Goal: Task Accomplishment & Management: Complete application form

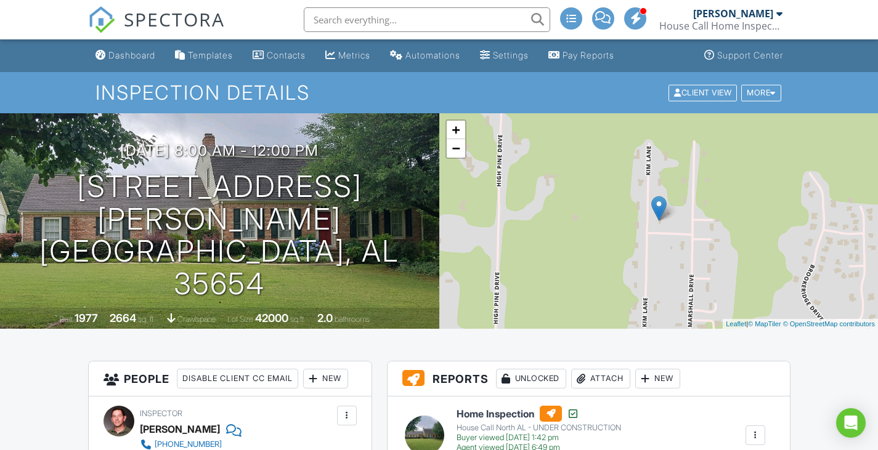
click at [98, 17] on img at bounding box center [101, 19] width 27 height 27
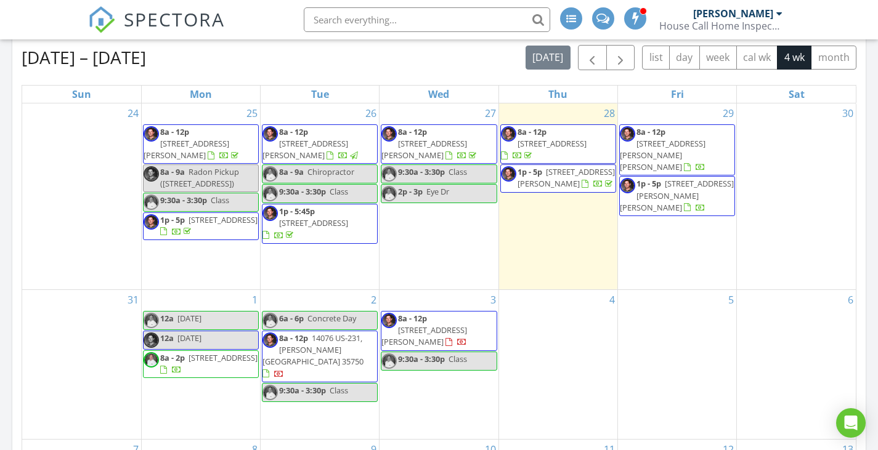
scroll to position [185, 0]
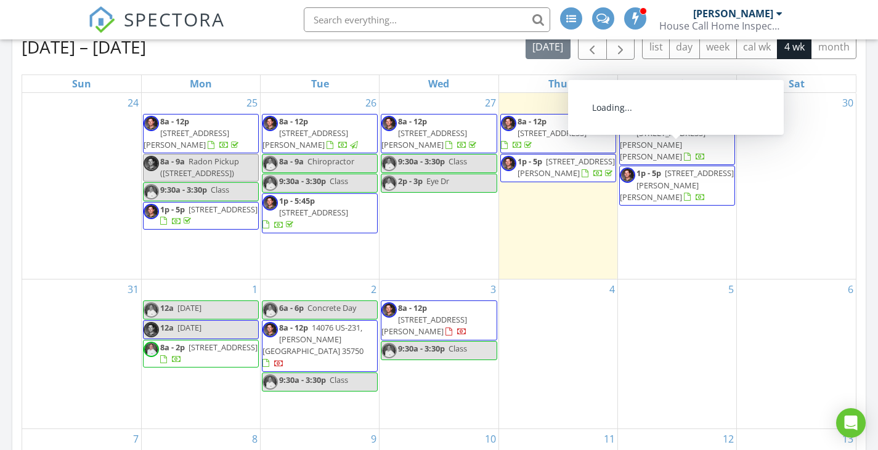
click at [700, 344] on div "5" at bounding box center [677, 354] width 118 height 149
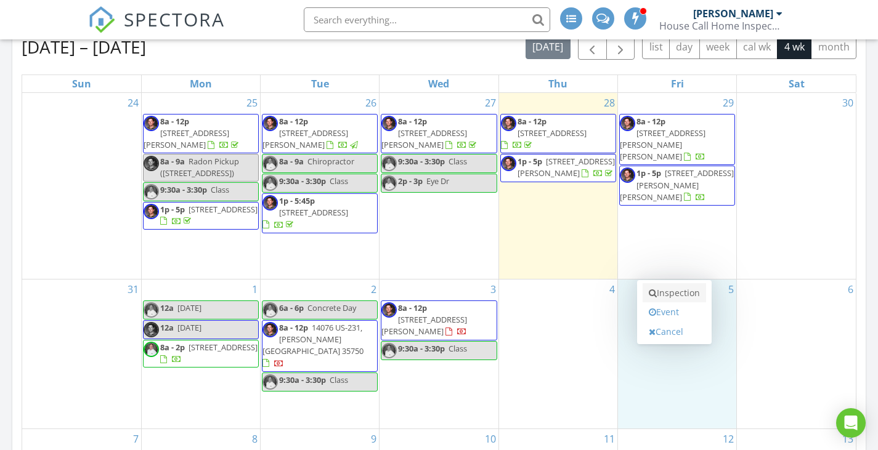
click at [693, 293] on link "Inspection" at bounding box center [674, 293] width 63 height 20
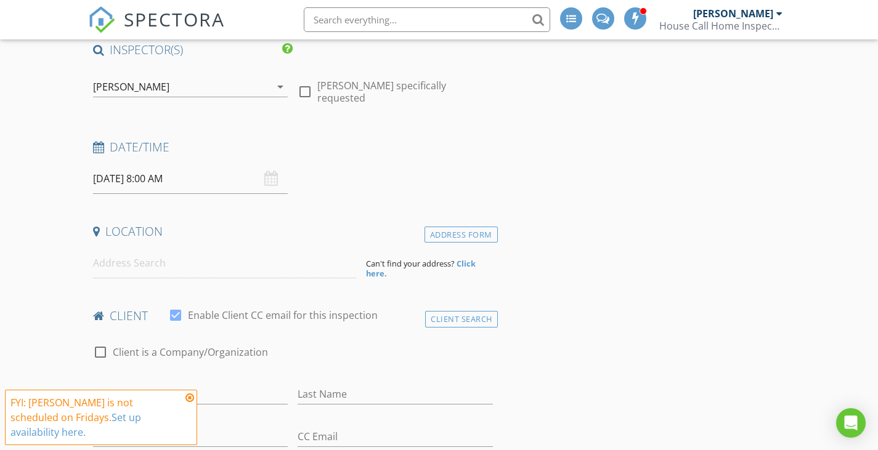
scroll to position [123, 0]
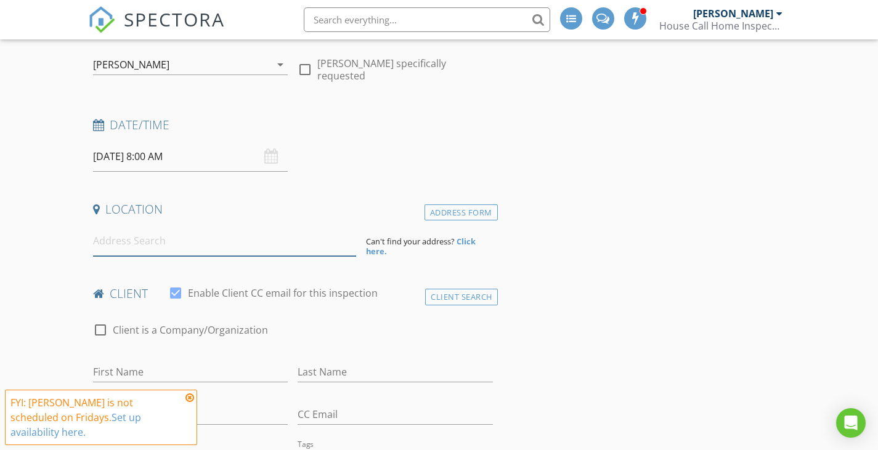
click at [195, 249] on input at bounding box center [224, 241] width 263 height 30
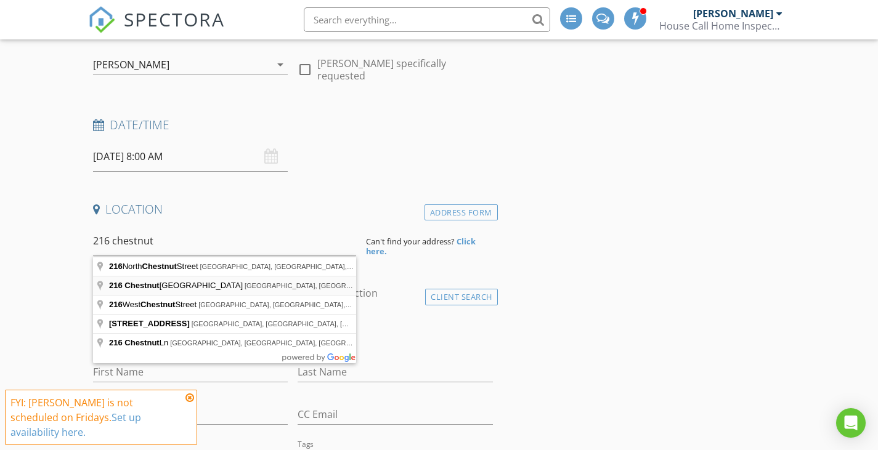
type input "216 Chestnut Oak Drive, Florence, AL, USA"
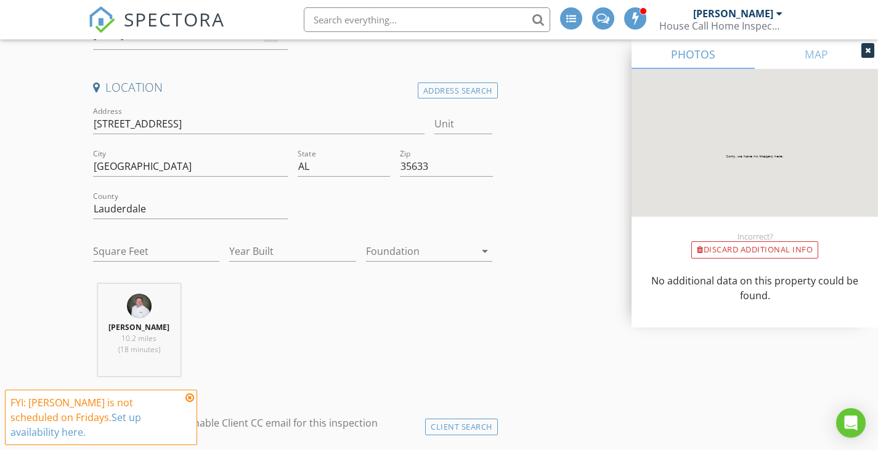
scroll to position [246, 0]
click at [170, 258] on input "Square Feet" at bounding box center [156, 250] width 127 height 20
type input "2847"
type input "2025"
click at [401, 247] on div at bounding box center [421, 250] width 110 height 20
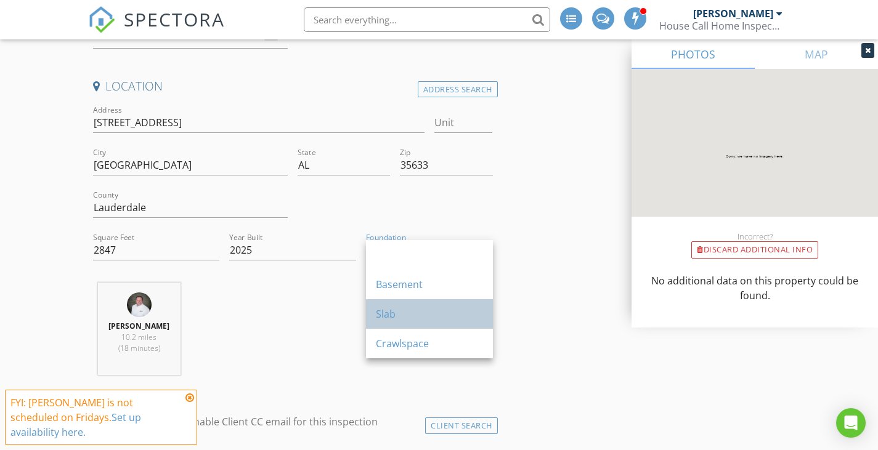
click at [409, 318] on div "Slab" at bounding box center [429, 314] width 107 height 15
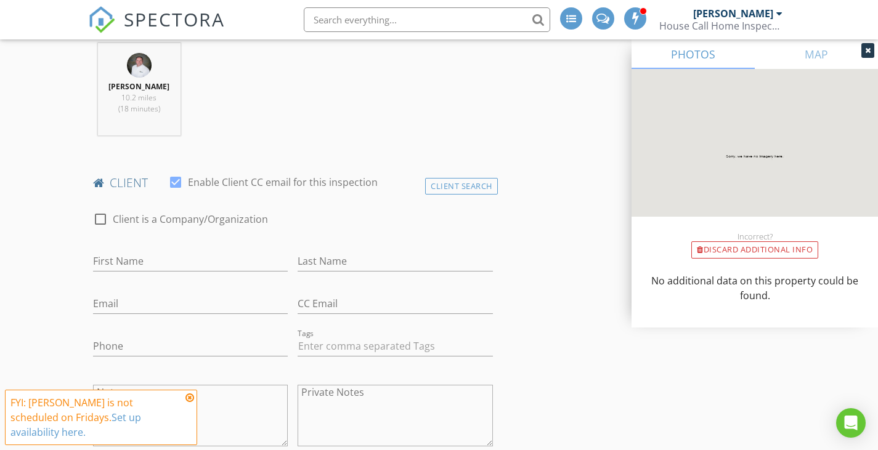
scroll to position [493, 0]
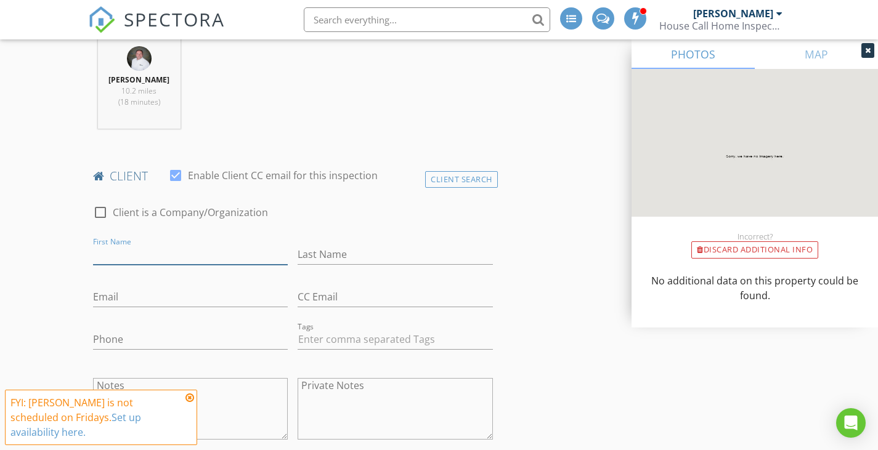
click at [248, 259] on input "First Name" at bounding box center [190, 255] width 195 height 20
click at [182, 260] on input "First Name" at bounding box center [190, 255] width 195 height 20
type input "Lori"
type input "Ward"
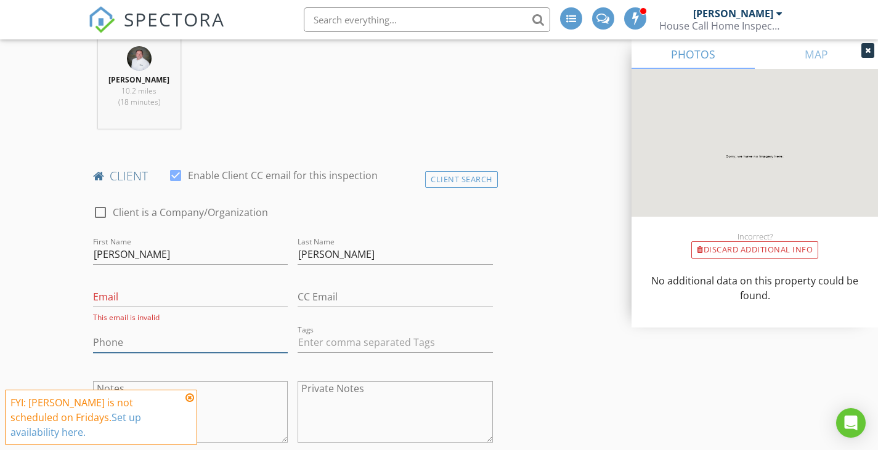
click at [165, 340] on input "Phone" at bounding box center [190, 343] width 195 height 20
paste input "615-870-2068"
type input "615-870-2068"
click at [123, 297] on input "Email" at bounding box center [190, 297] width 195 height 20
paste input "lori@bloodguys.com"
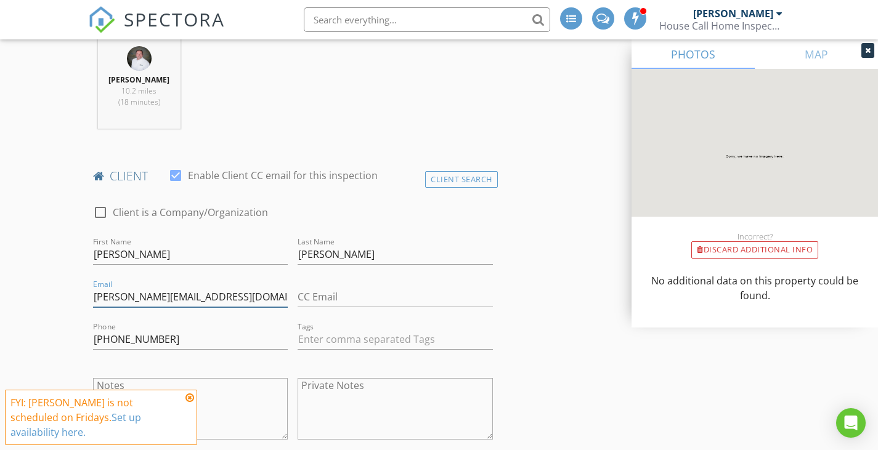
type input "lori@bloodguys.com"
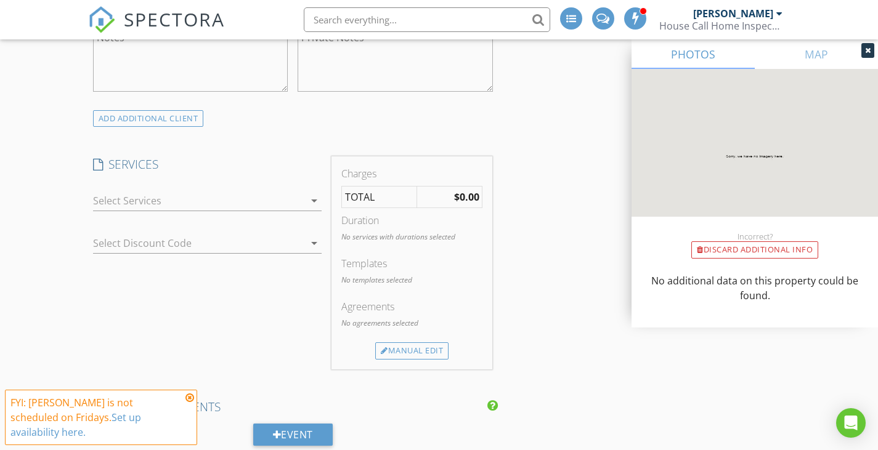
scroll to position [863, 0]
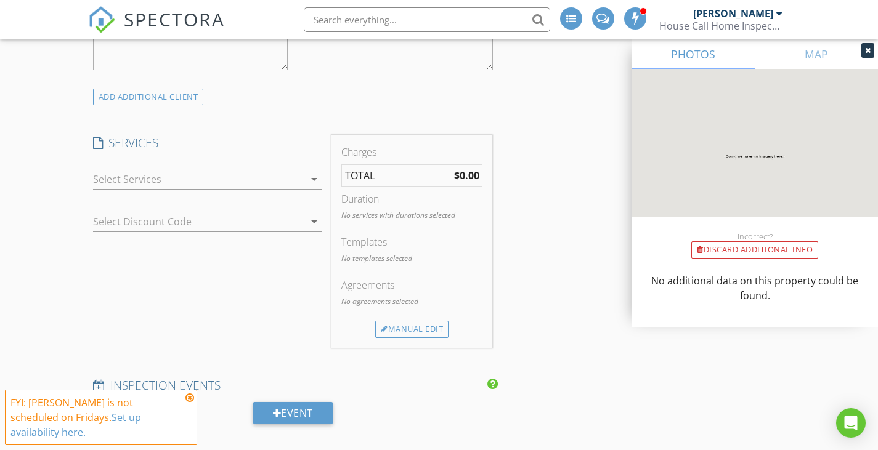
click at [277, 190] on div "arrow_drop_down" at bounding box center [207, 179] width 229 height 20
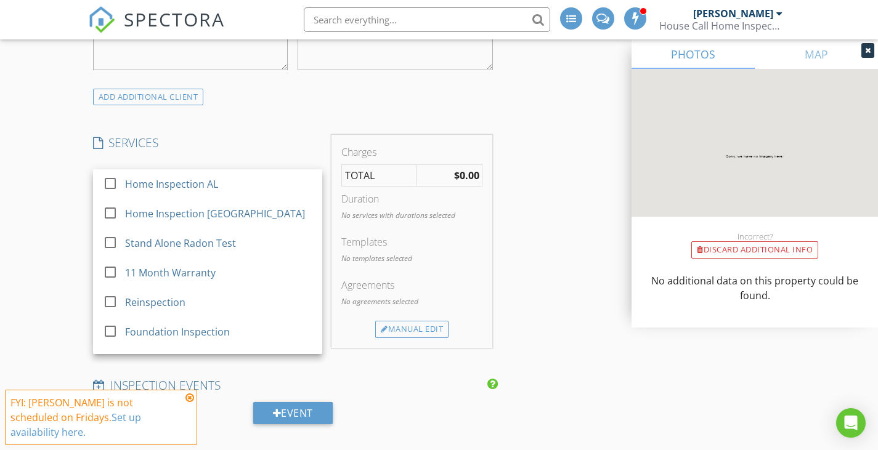
click at [277, 190] on div "Home Inspection AL" at bounding box center [218, 184] width 187 height 25
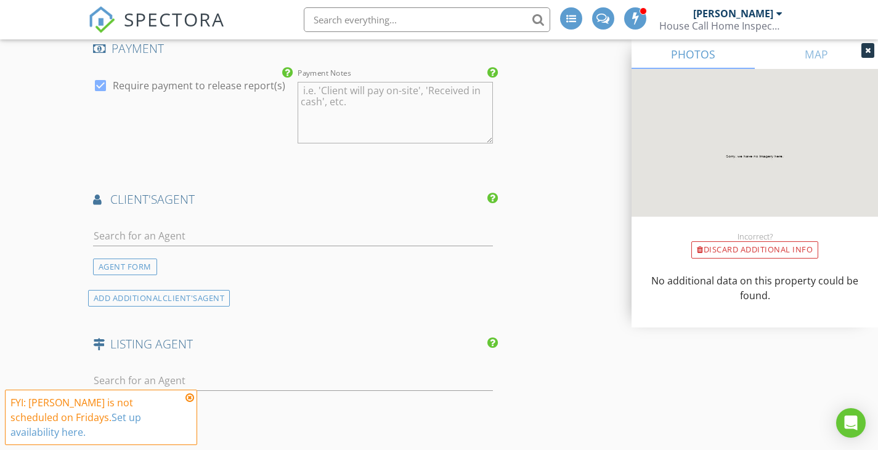
scroll to position [1356, 0]
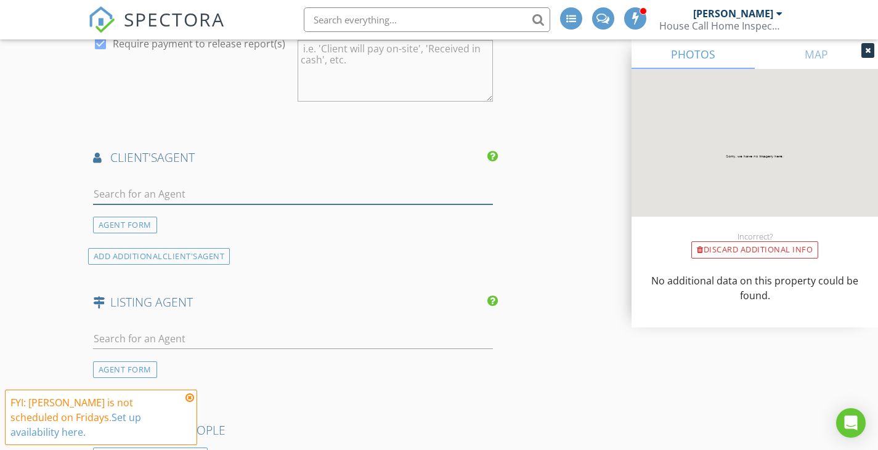
drag, startPoint x: 257, startPoint y: 198, endPoint x: 471, endPoint y: 263, distance: 223.6
click at [257, 198] on input "text" at bounding box center [293, 194] width 400 height 20
click at [141, 195] on input "text" at bounding box center [293, 194] width 400 height 20
click at [126, 223] on div "AGENT FORM" at bounding box center [125, 225] width 64 height 17
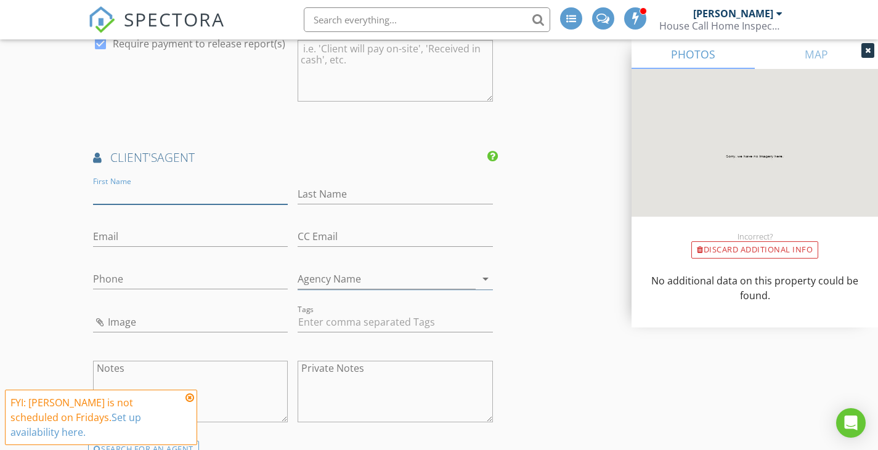
click at [133, 196] on input "First Name" at bounding box center [190, 194] width 195 height 20
type input "Macy"
type input "[PERSON_NAME]"
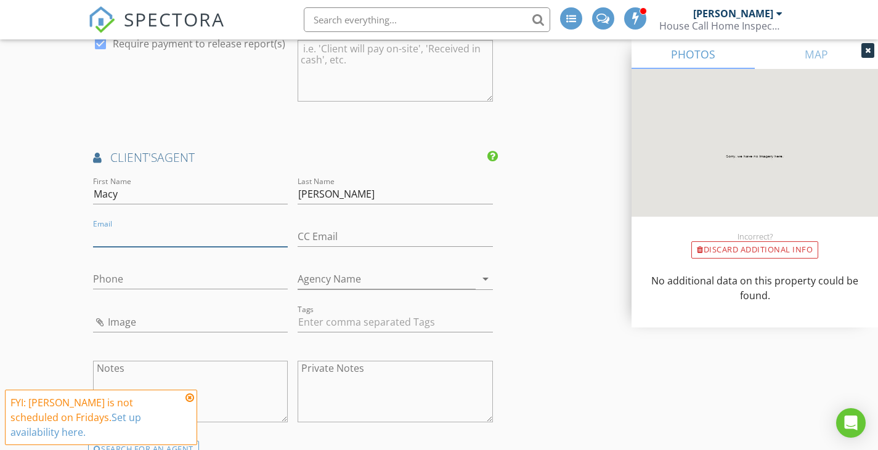
click at [155, 243] on input "Email" at bounding box center [190, 237] width 195 height 20
paste input "[EMAIL_ADDRESS][DOMAIN_NAME]"
type input "[EMAIL_ADDRESS][DOMAIN_NAME]"
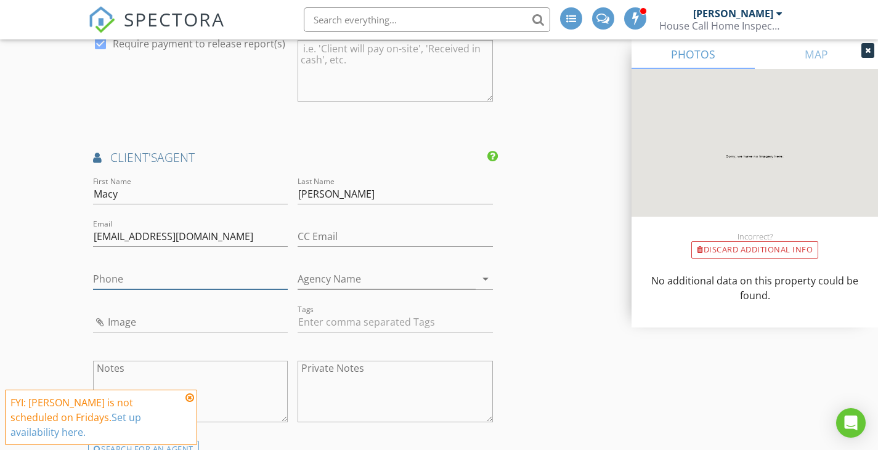
click at [157, 274] on input "Phone" at bounding box center [190, 279] width 195 height 20
paste input "[PHONE_NUMBER]"
type input "[PHONE_NUMBER]"
click at [362, 277] on input "Agency Name" at bounding box center [387, 279] width 178 height 20
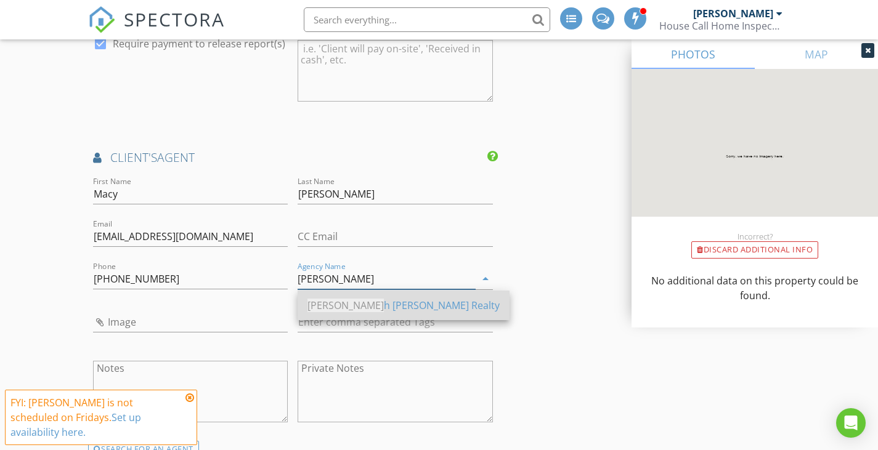
click at [370, 307] on div "Josep h Carter Realty" at bounding box center [403, 305] width 192 height 15
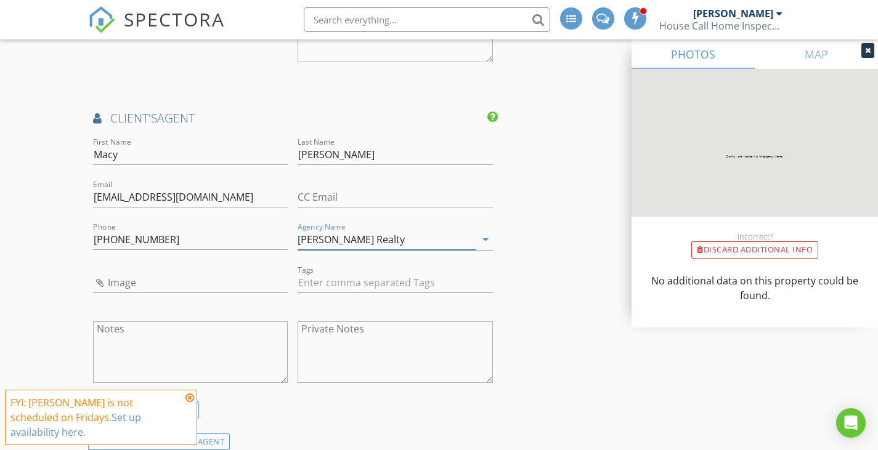
scroll to position [1417, 0]
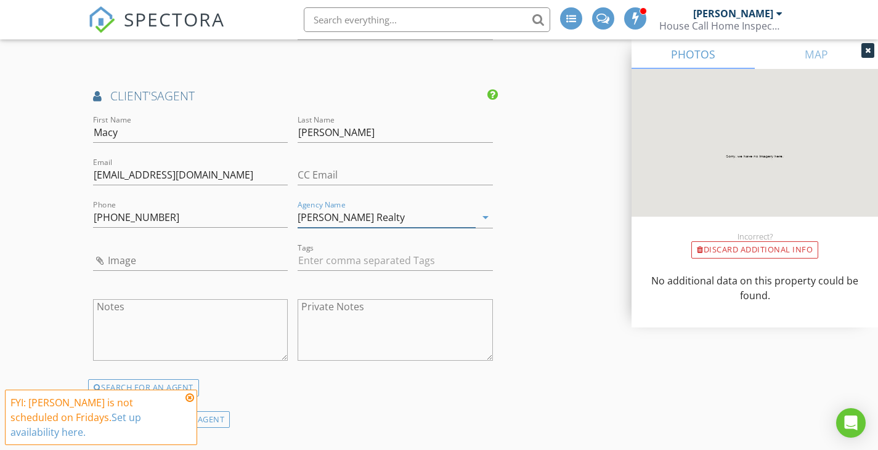
type input "Joseph Carter Realty"
click at [564, 304] on div "INSPECTOR(S) check_box Devin Forsythe PRIMARY check_box_outline_blank Cory Hebe…" at bounding box center [439, 17] width 702 height 2582
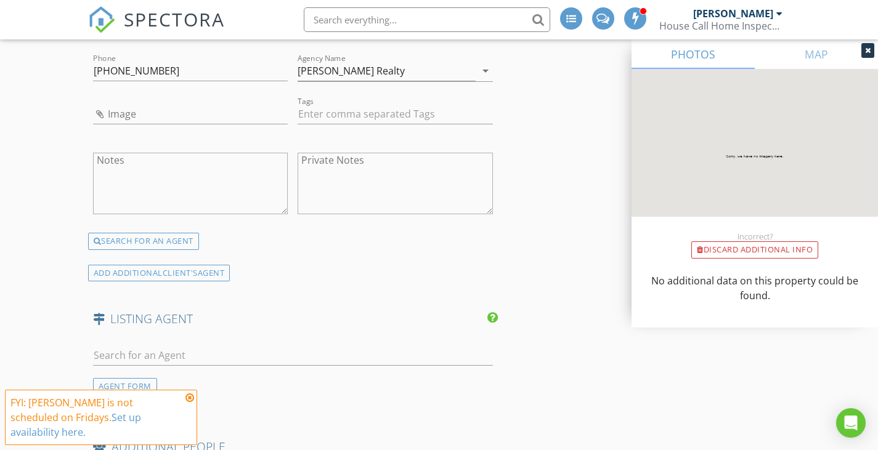
scroll to position [1664, 0]
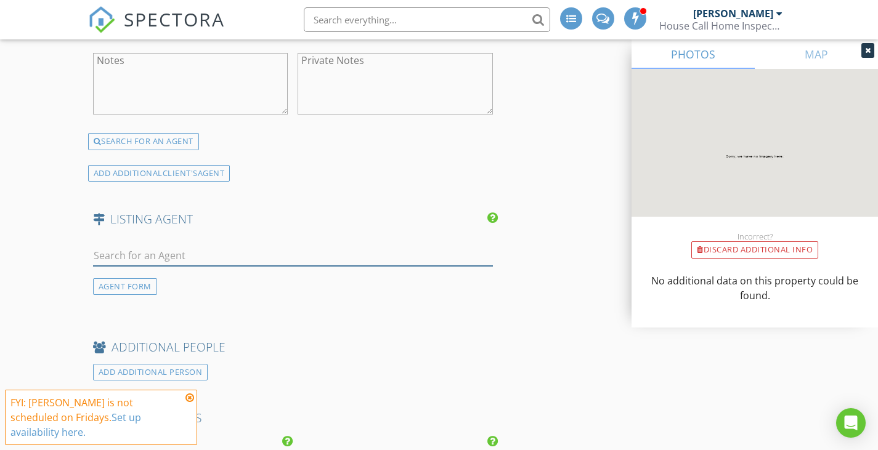
click at [268, 262] on input "text" at bounding box center [293, 256] width 400 height 20
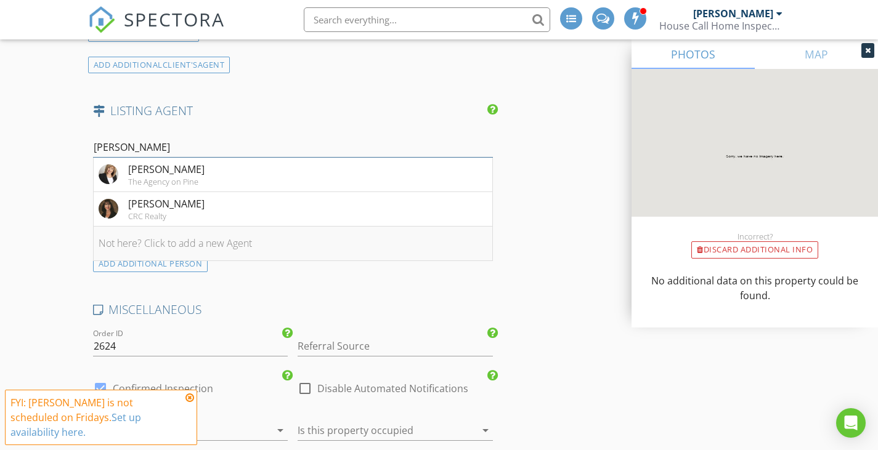
scroll to position [1787, 0]
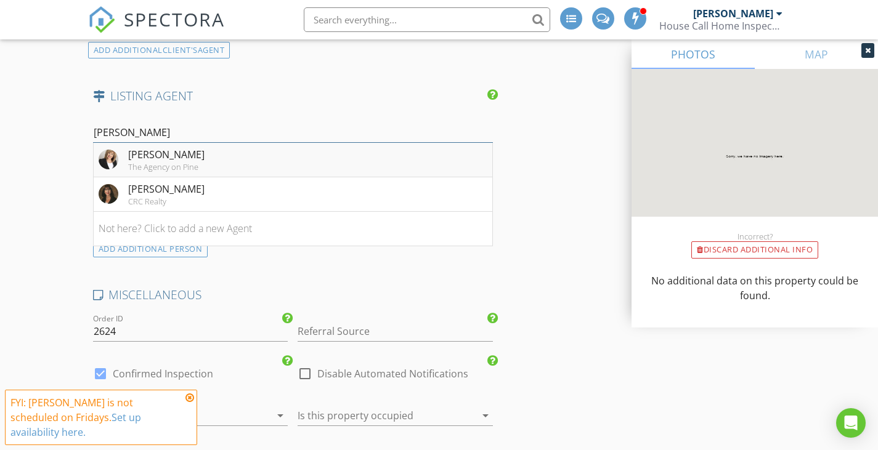
type input "Judy"
click at [126, 166] on div "Judy Young The Agency on Pine" at bounding box center [152, 159] width 106 height 25
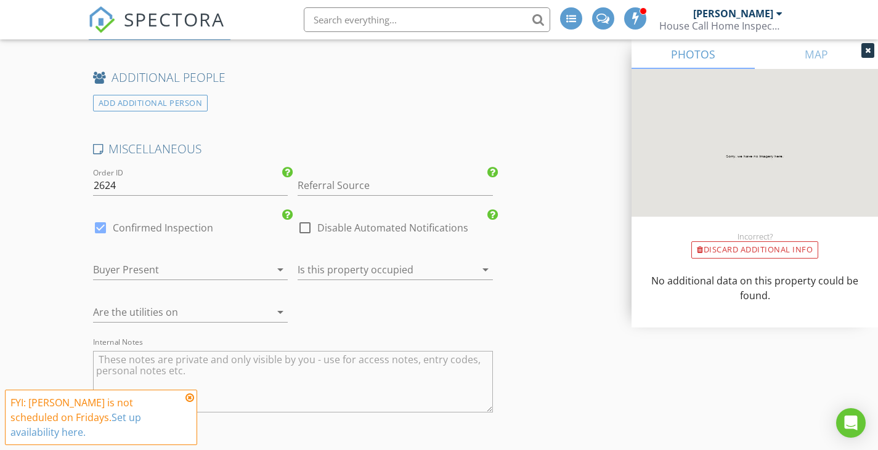
scroll to position [2218, 0]
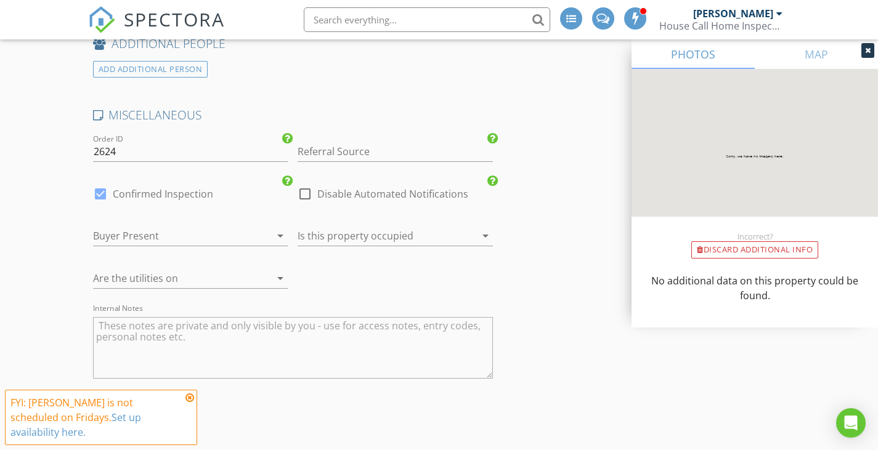
click at [228, 245] on div at bounding box center [173, 236] width 161 height 20
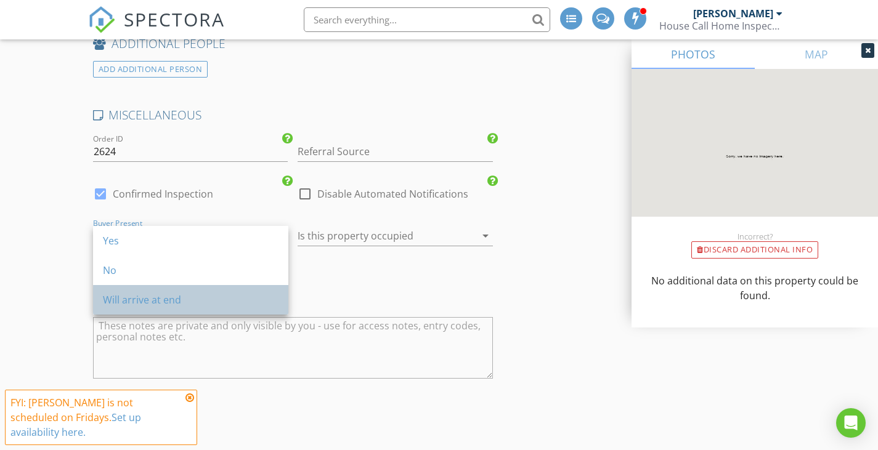
click at [226, 297] on div "Will arrive at end" at bounding box center [191, 300] width 176 height 15
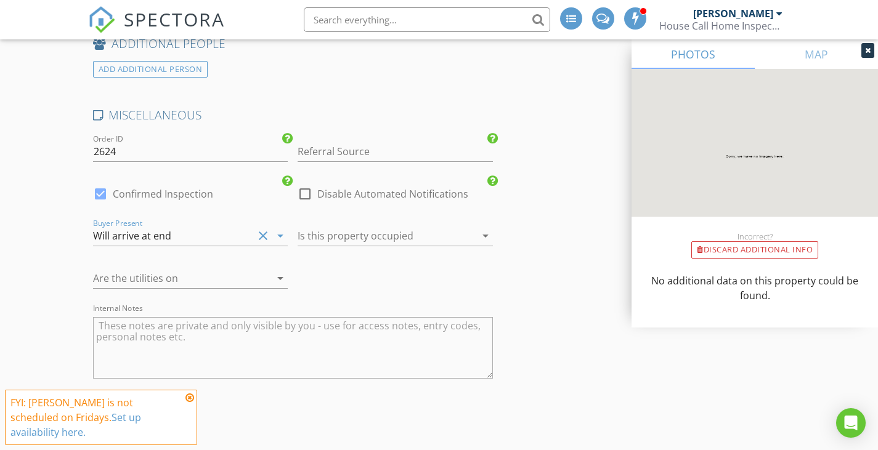
click at [338, 234] on div at bounding box center [378, 236] width 161 height 20
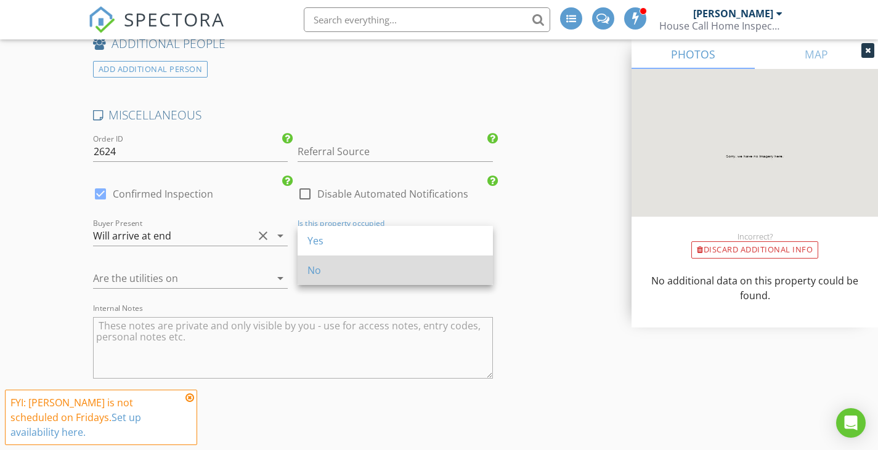
click at [341, 266] on div "No" at bounding box center [395, 270] width 176 height 15
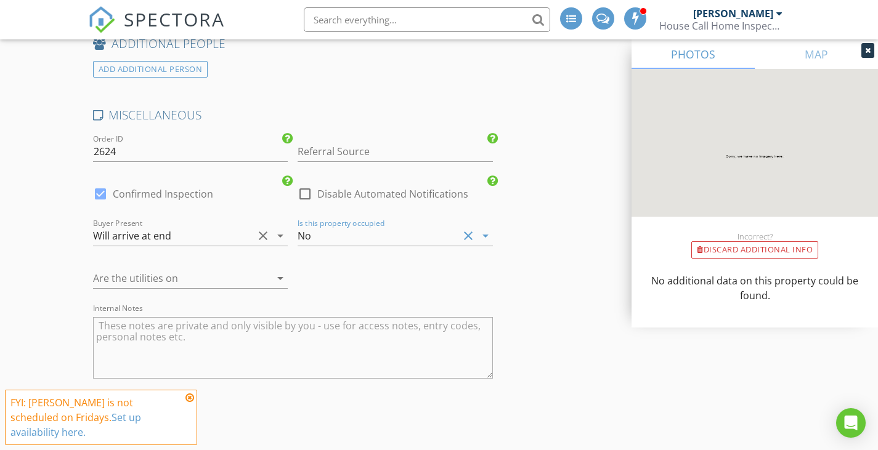
click at [246, 277] on div at bounding box center [173, 279] width 161 height 20
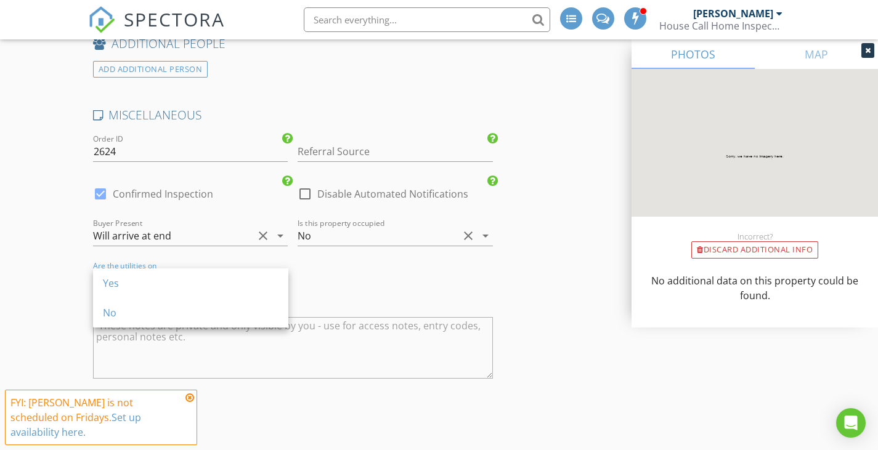
click at [246, 277] on div "Yes" at bounding box center [191, 283] width 176 height 15
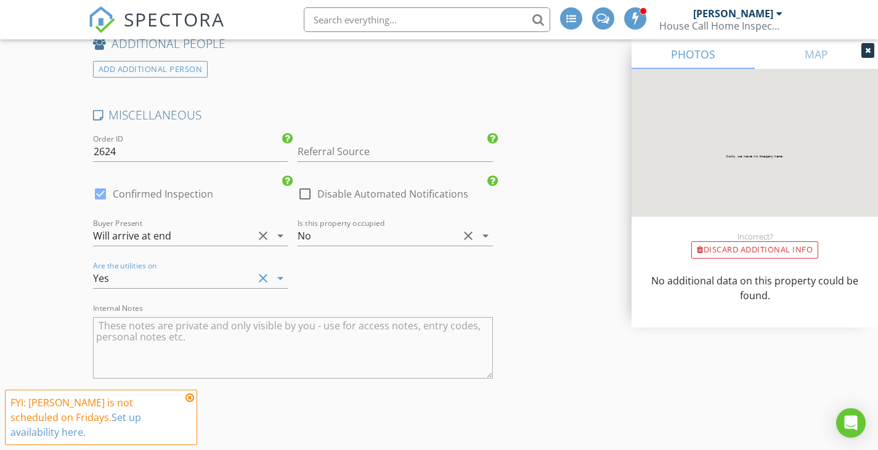
click at [275, 333] on textarea "Internal Notes" at bounding box center [293, 348] width 400 height 62
type textarea "Buyer will arrive around 11"
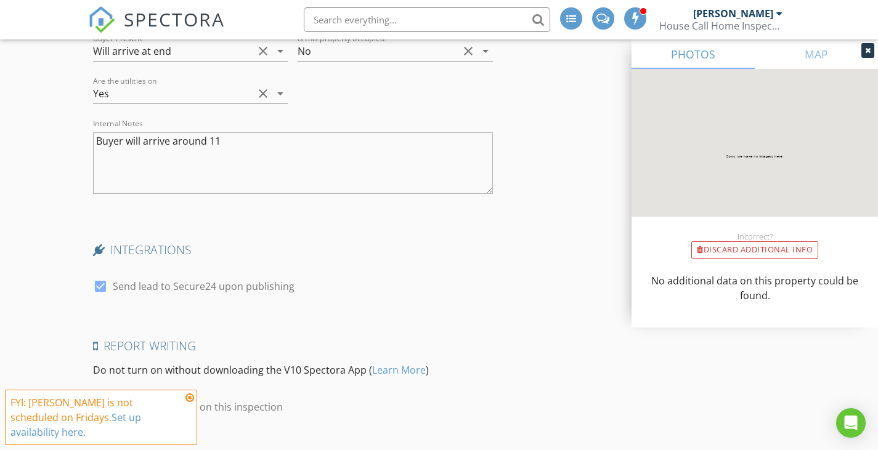
scroll to position [2555, 0]
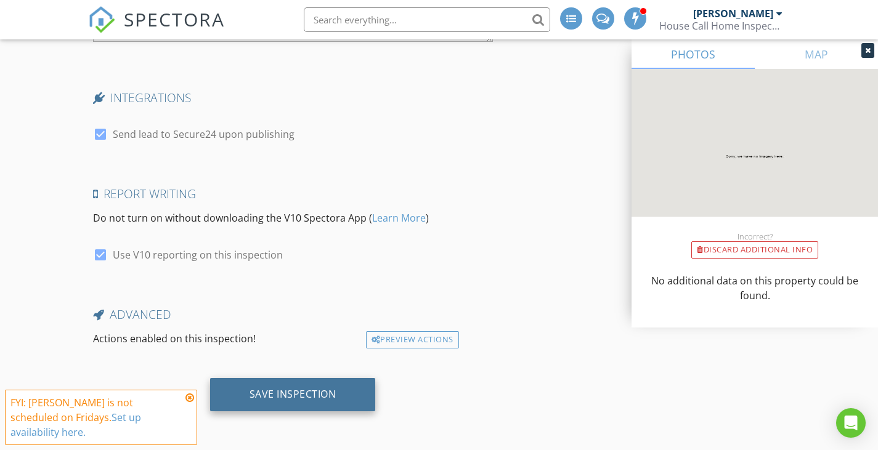
click at [305, 394] on div "Save Inspection" at bounding box center [293, 394] width 87 height 12
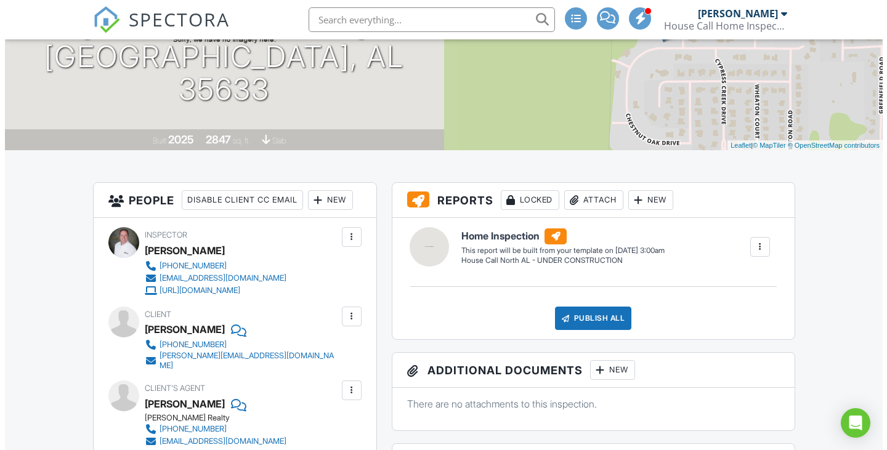
scroll to position [185, 0]
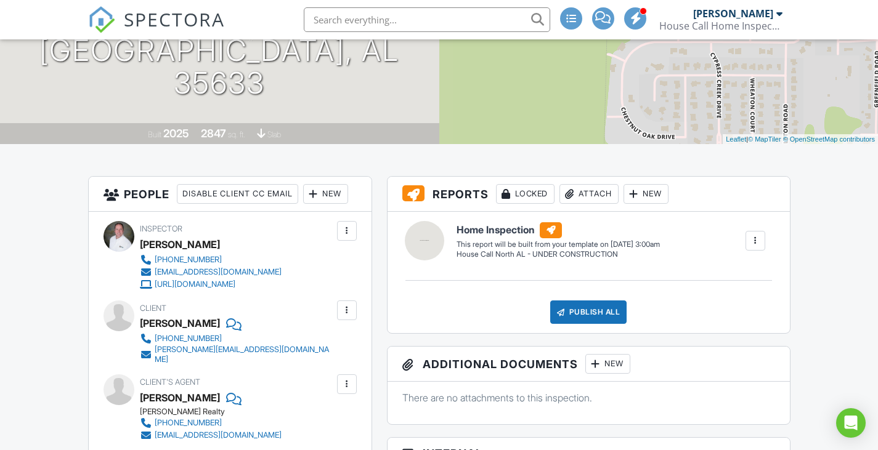
click at [338, 200] on div "New" at bounding box center [325, 194] width 45 height 20
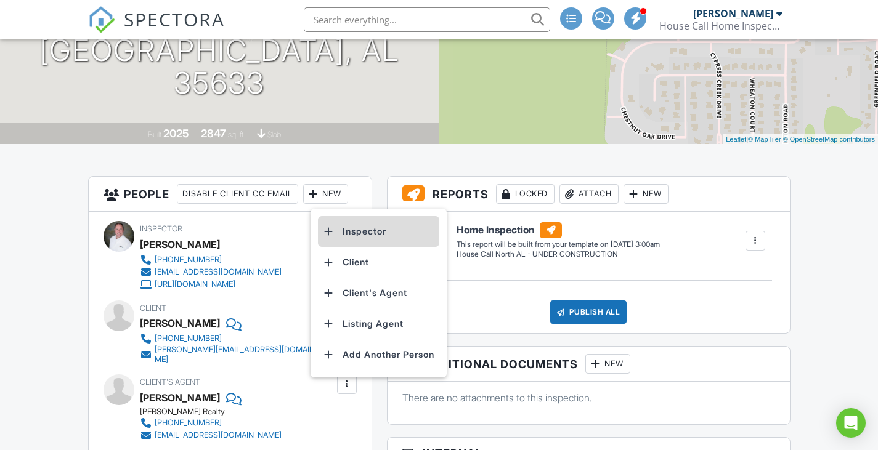
click at [357, 234] on li "Inspector" at bounding box center [378, 231] width 121 height 31
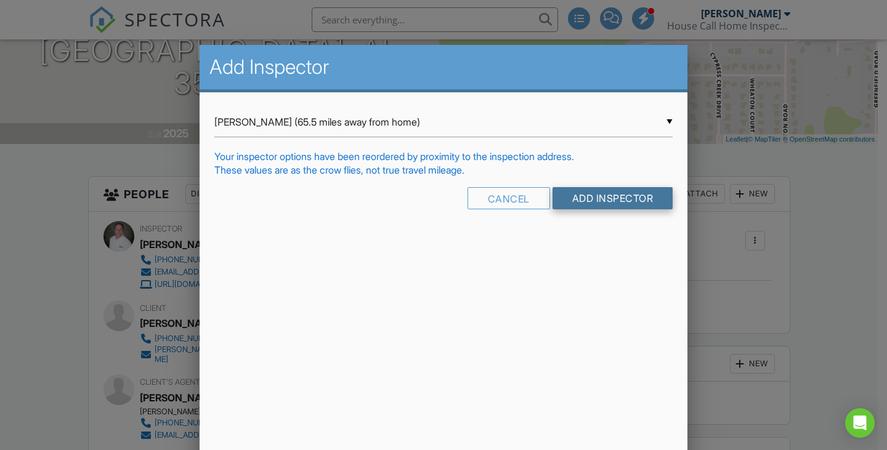
click at [601, 203] on input "Add Inspector" at bounding box center [613, 198] width 121 height 22
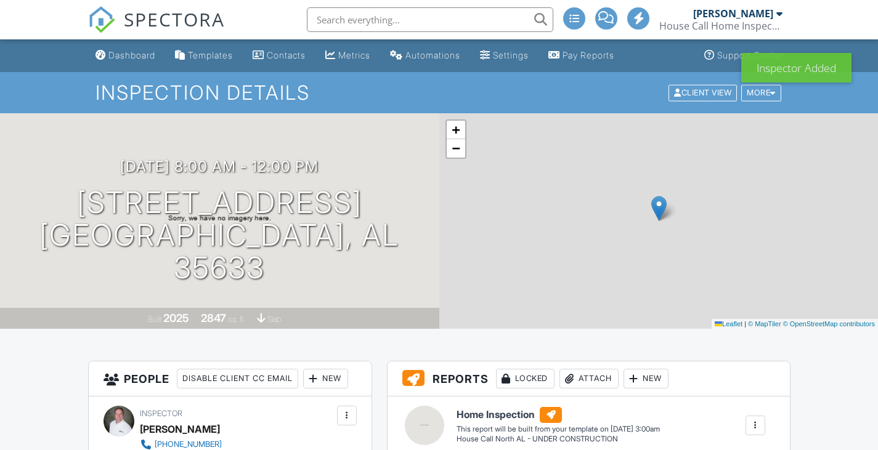
scroll to position [246, 0]
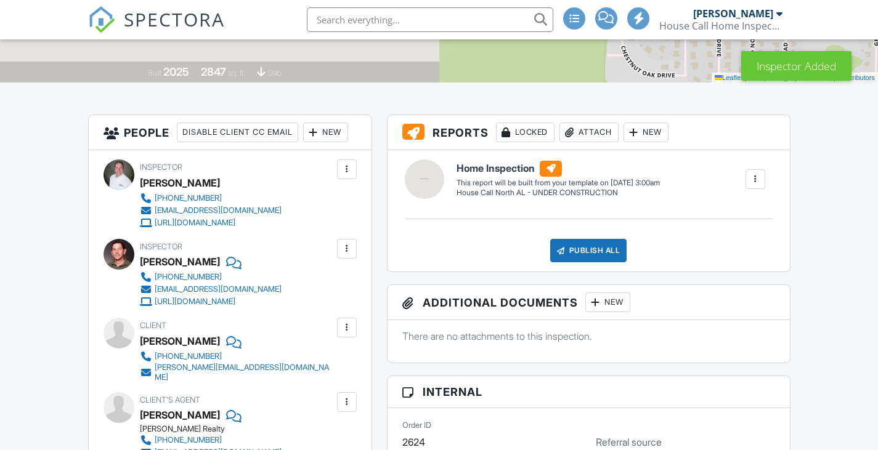
click at [351, 170] on div at bounding box center [347, 169] width 12 height 12
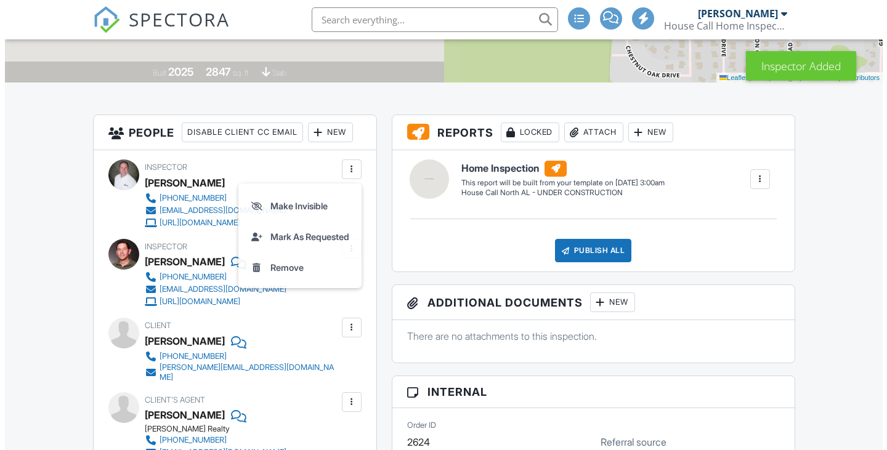
scroll to position [0, 0]
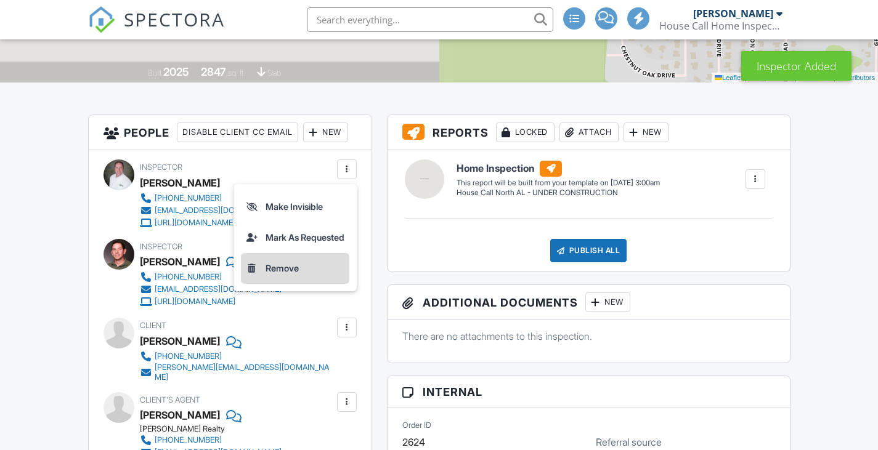
click at [291, 271] on li "Remove" at bounding box center [295, 268] width 108 height 31
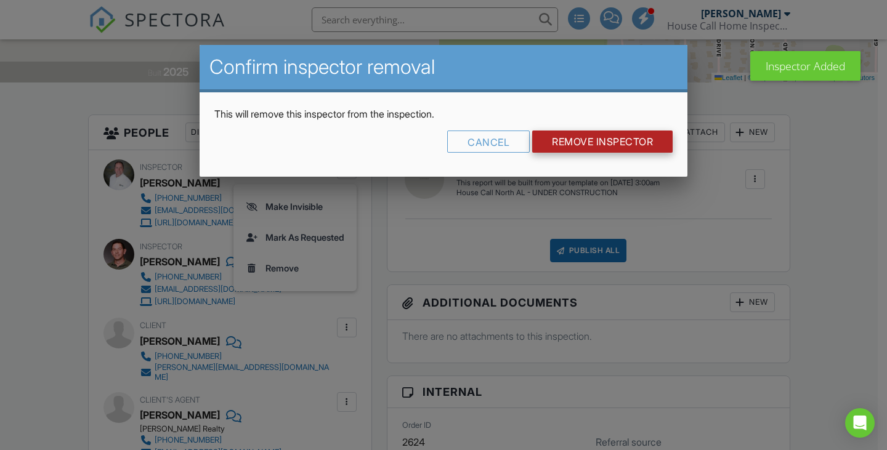
click at [598, 147] on input "Remove Inspector" at bounding box center [602, 142] width 140 height 22
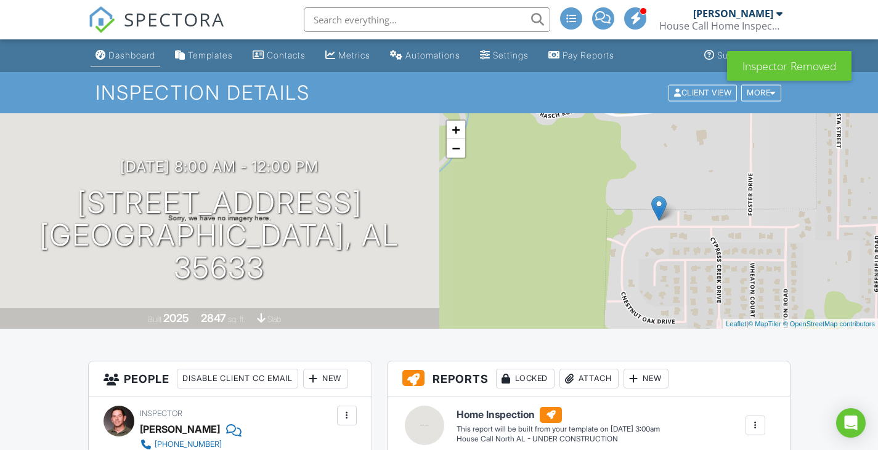
click at [96, 56] on div "Dashboard" at bounding box center [101, 55] width 10 height 10
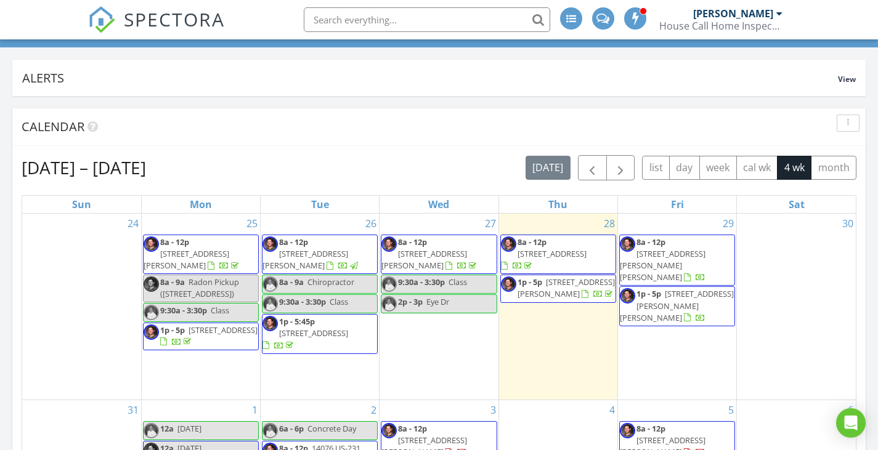
scroll to position [308, 0]
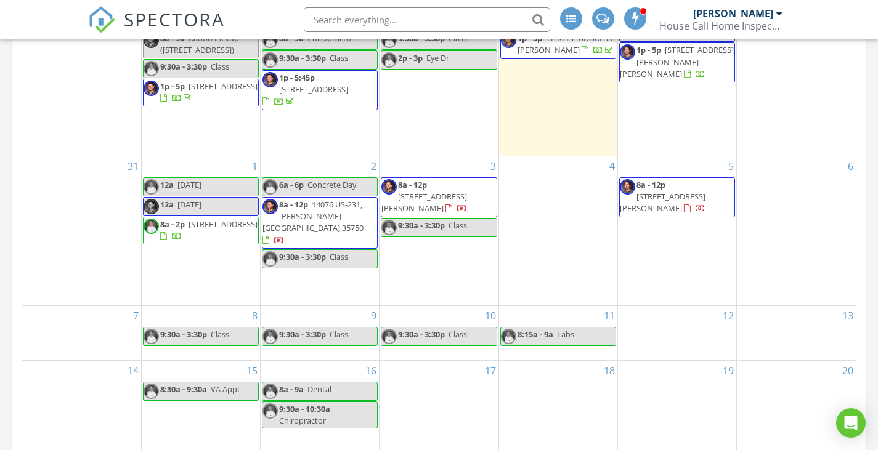
click at [601, 15] on span at bounding box center [602, 17] width 13 height 11
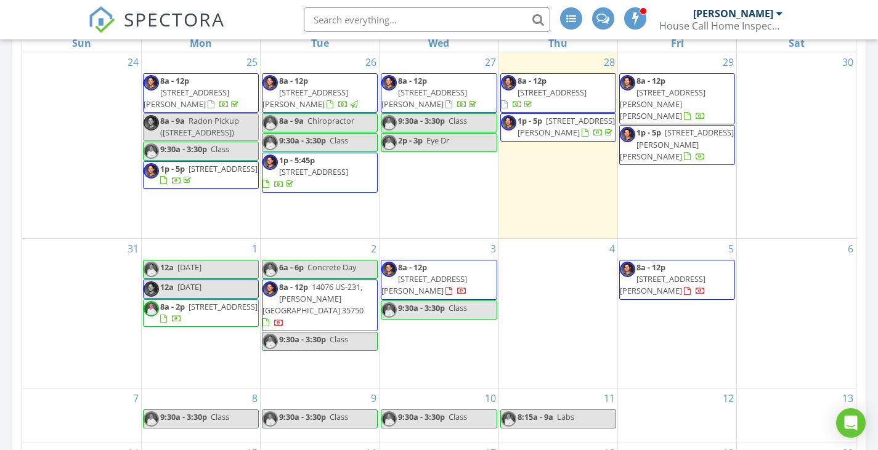
scroll to position [246, 0]
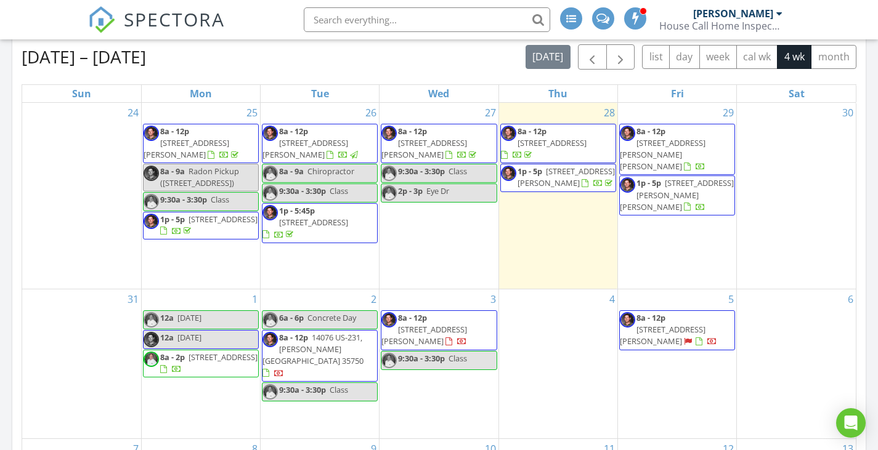
scroll to position [200, 0]
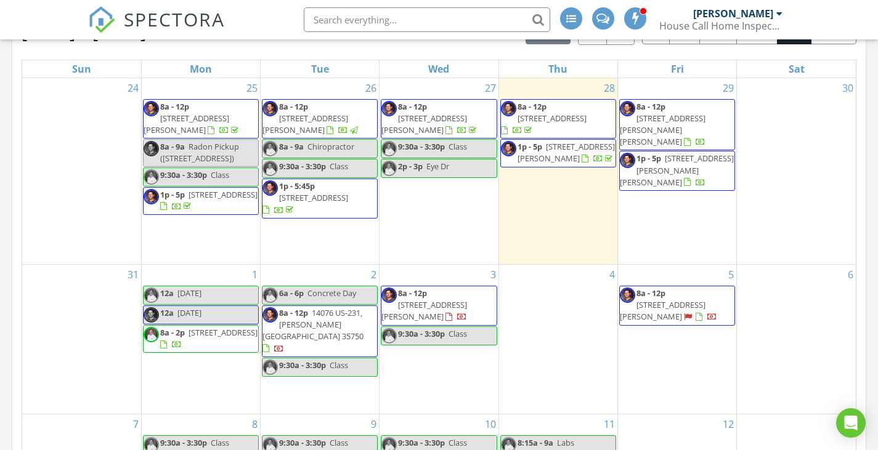
click at [692, 317] on span "[STREET_ADDRESS][PERSON_NAME]" at bounding box center [663, 310] width 86 height 23
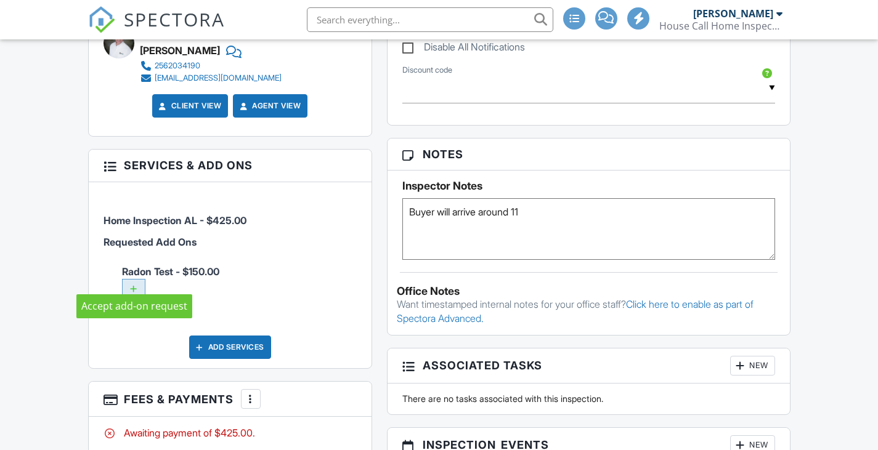
click at [131, 279] on div at bounding box center [133, 289] width 23 height 21
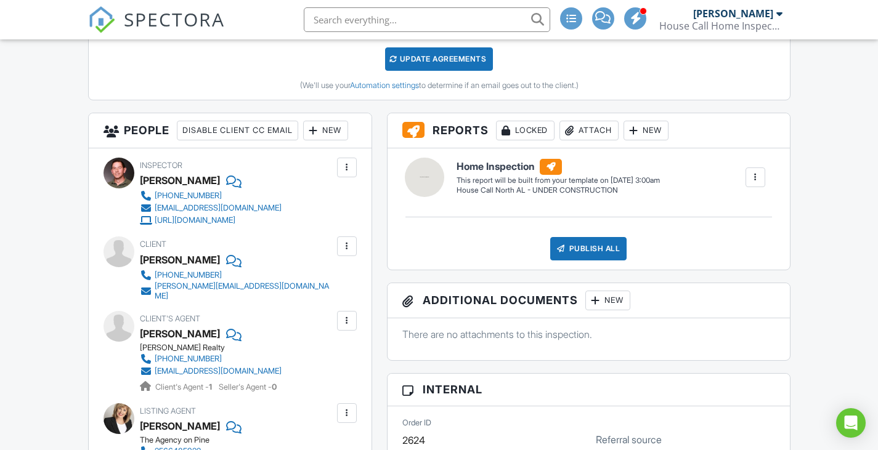
scroll to position [246, 0]
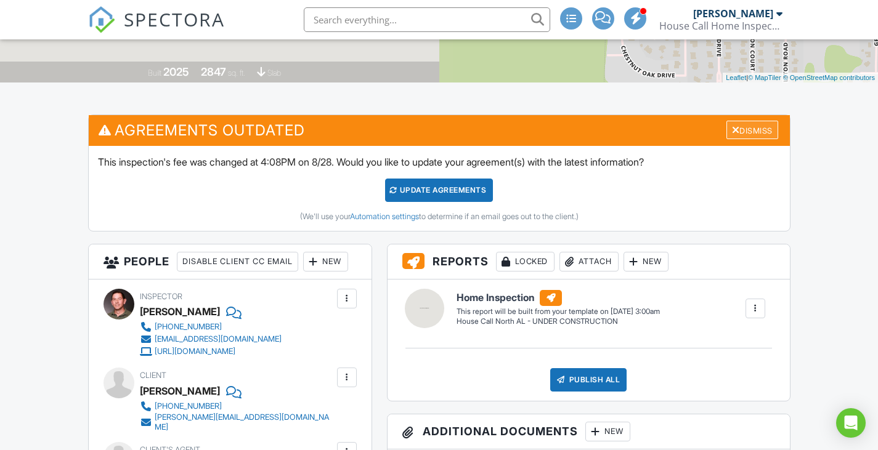
click at [760, 134] on div "Dismiss" at bounding box center [752, 130] width 52 height 19
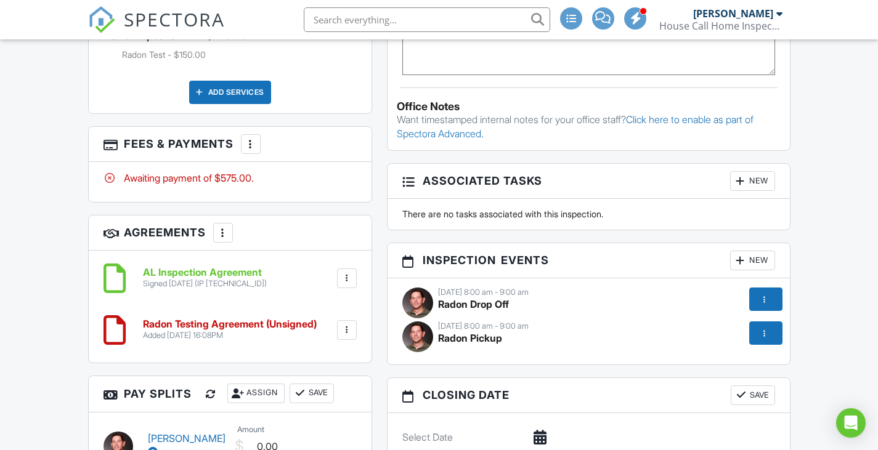
scroll to position [616, 0]
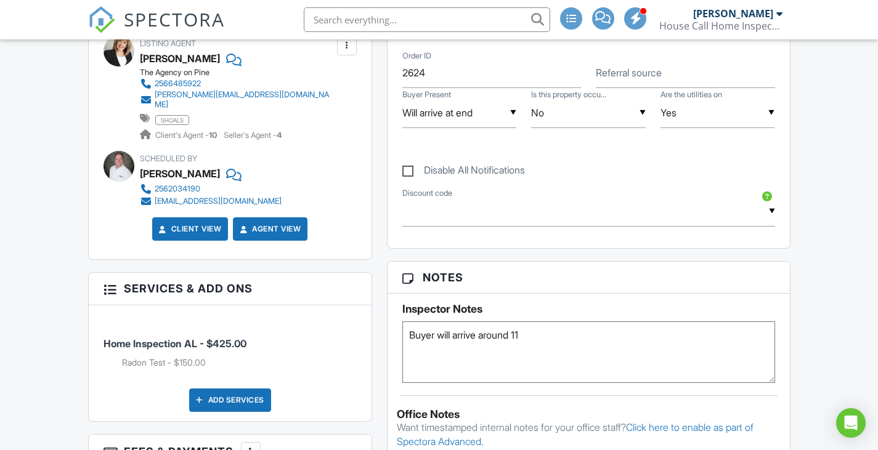
click at [94, 19] on img at bounding box center [101, 19] width 27 height 27
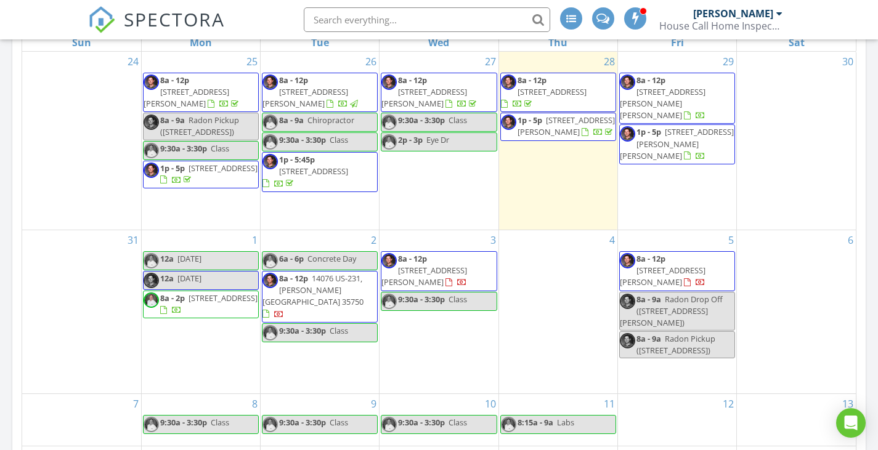
scroll to position [246, 0]
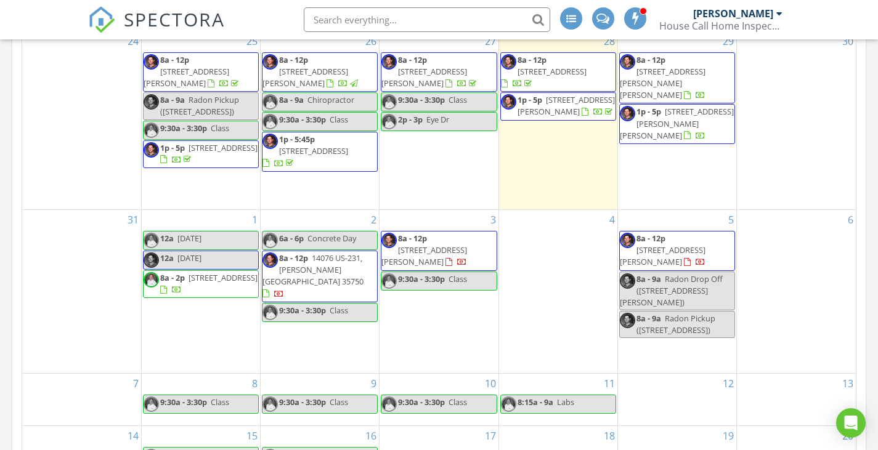
drag, startPoint x: 618, startPoint y: 248, endPoint x: 651, endPoint y: 246, distance: 32.7
click at [651, 246] on span "[STREET_ADDRESS][PERSON_NAME]" at bounding box center [663, 256] width 86 height 23
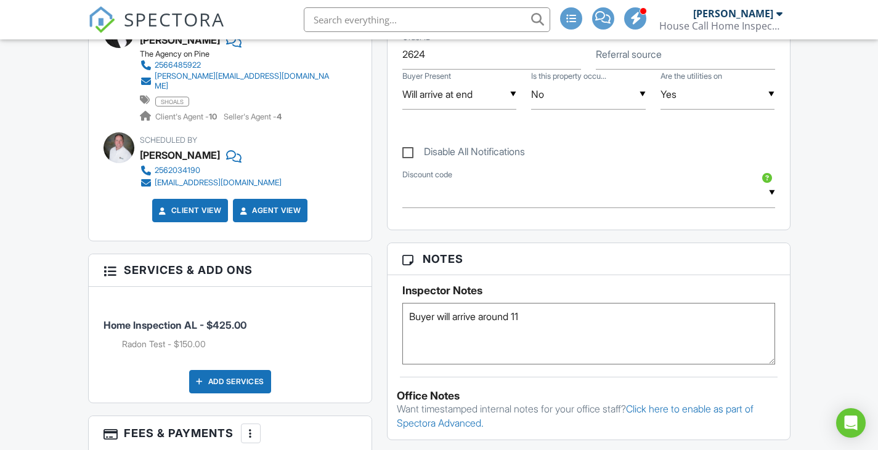
scroll to position [678, 0]
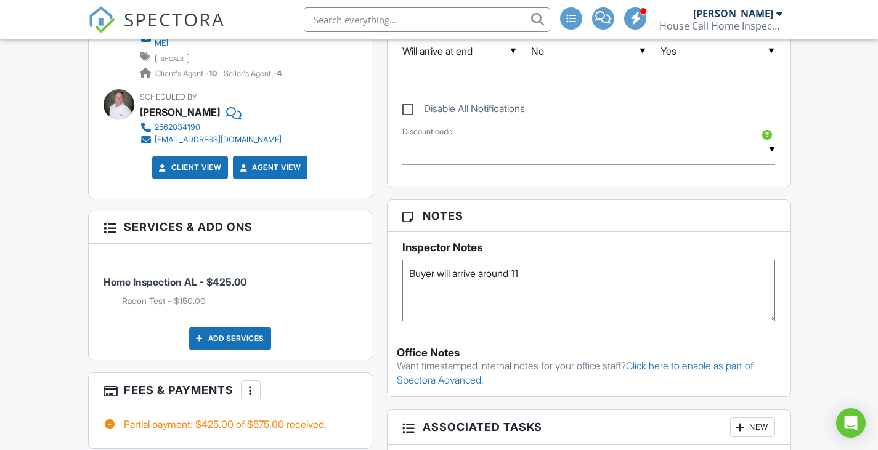
click at [541, 284] on textarea "Buyer will arrive around 11" at bounding box center [588, 291] width 373 height 62
paste textarea "garage door code is 2025 or DOOR."
type textarea "Buyer will arrive around 11 Confirmed with LA garage door code is 2025 or DOOR."
click at [101, 20] on img at bounding box center [101, 19] width 27 height 27
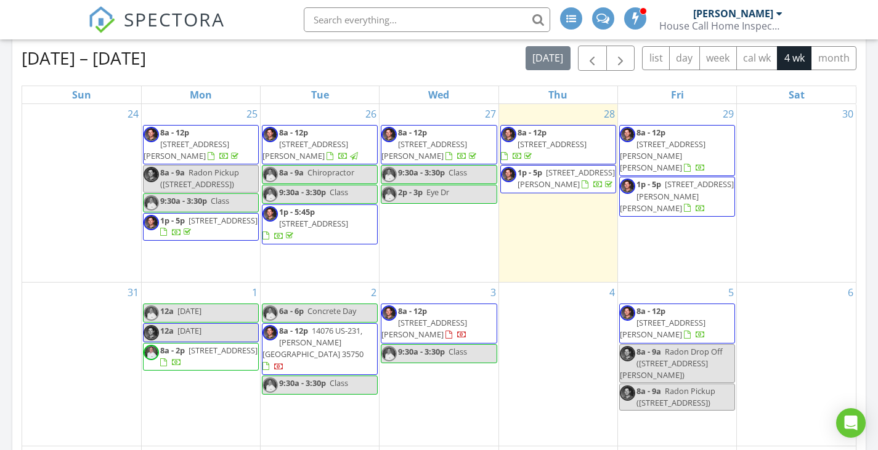
scroll to position [246, 0]
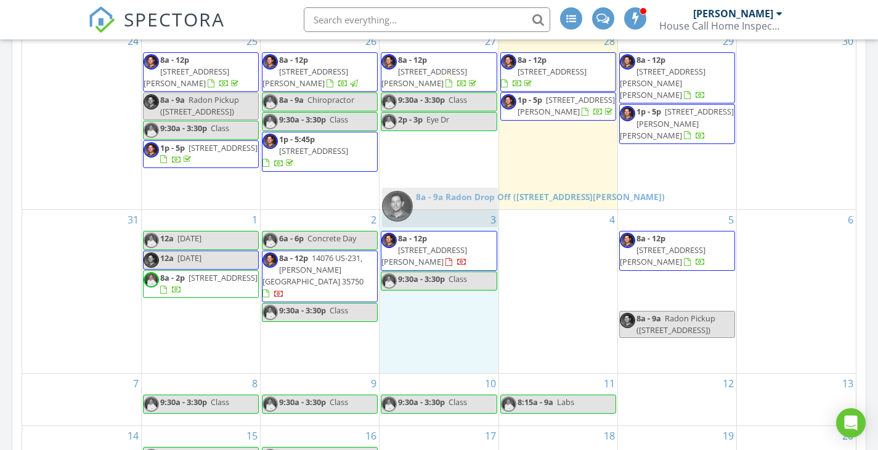
drag, startPoint x: 647, startPoint y: 287, endPoint x: 410, endPoint y: 211, distance: 248.9
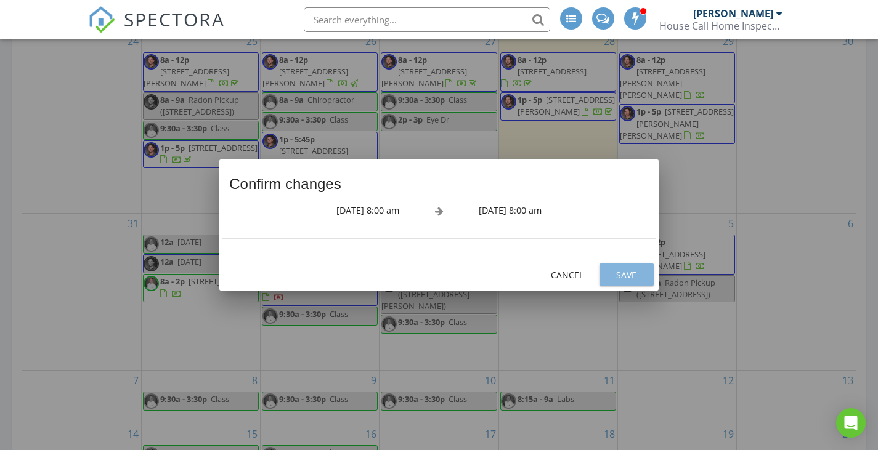
click at [622, 275] on div "Save" at bounding box center [626, 275] width 35 height 13
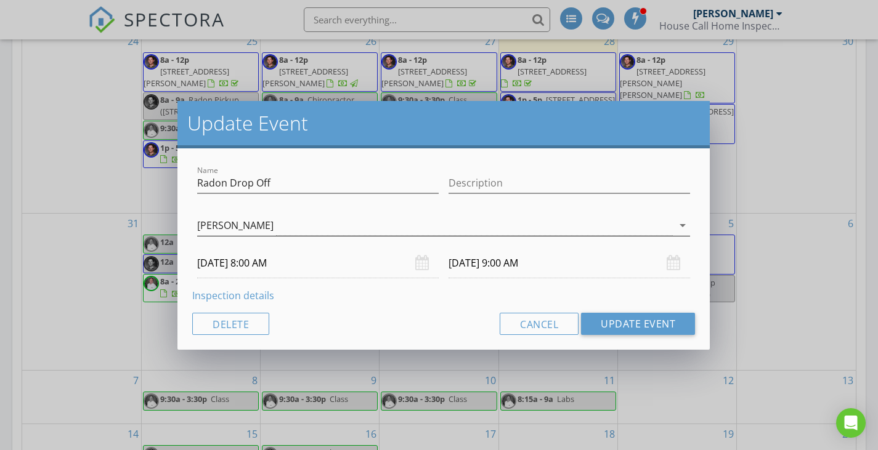
click at [349, 228] on div "[PERSON_NAME]" at bounding box center [435, 226] width 476 height 20
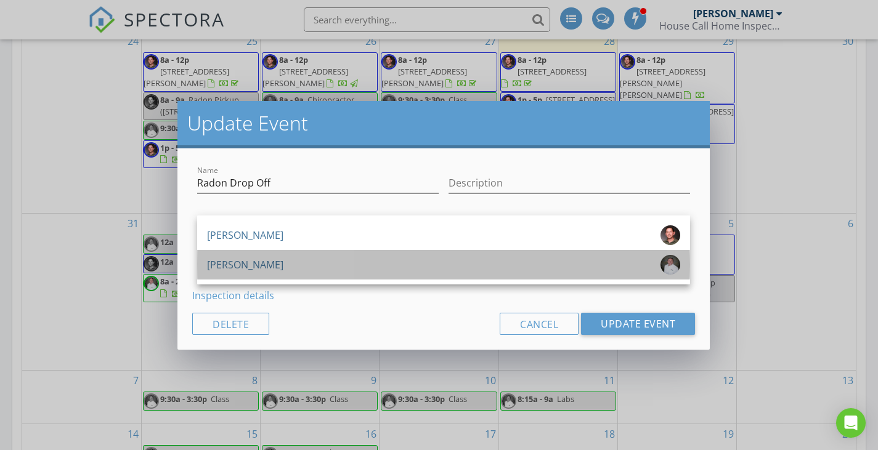
click at [341, 258] on div "[PERSON_NAME]" at bounding box center [443, 265] width 473 height 20
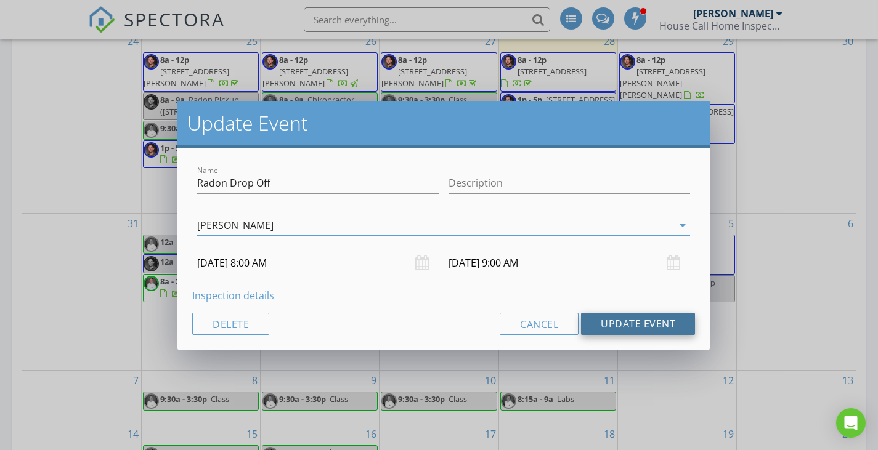
click at [627, 324] on button "Update Event" at bounding box center [638, 324] width 114 height 22
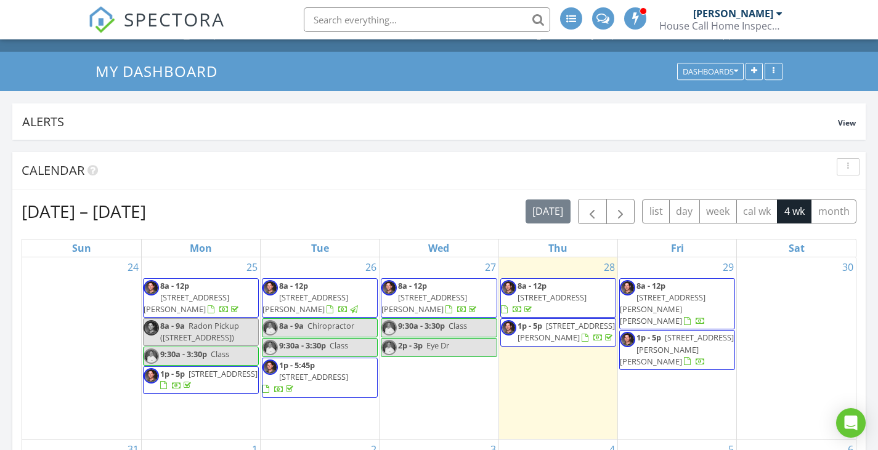
scroll to position [0, 0]
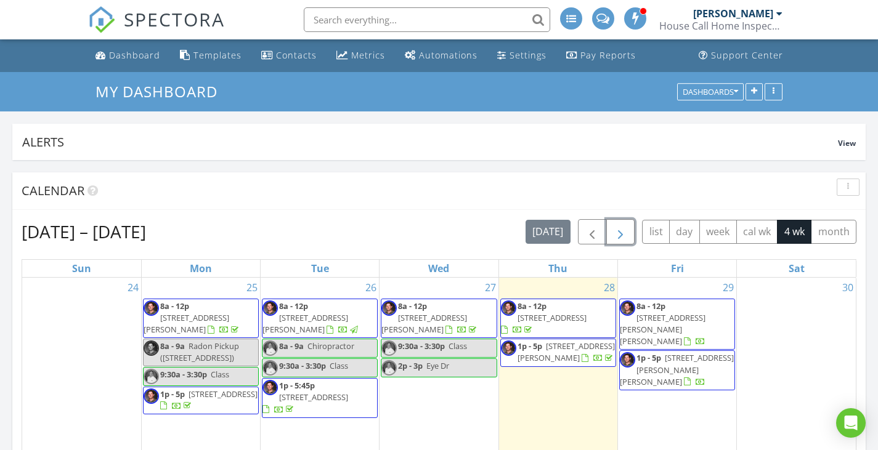
click at [617, 234] on span "button" at bounding box center [620, 232] width 15 height 15
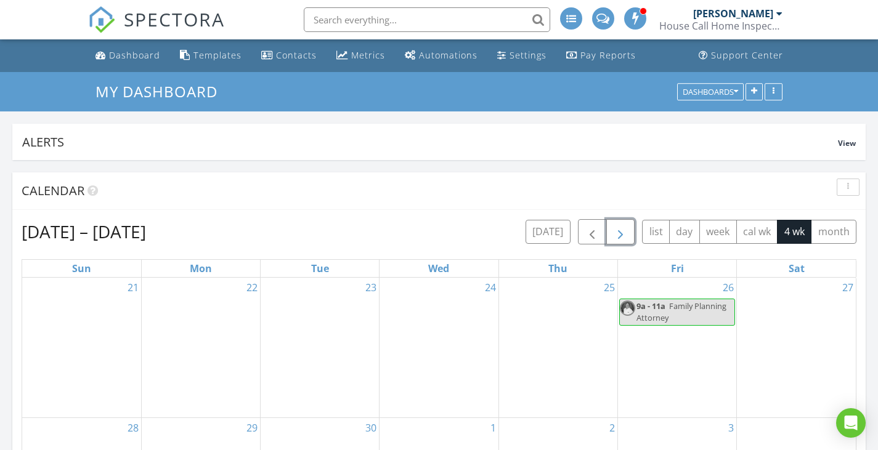
click at [625, 234] on span "button" at bounding box center [620, 232] width 15 height 15
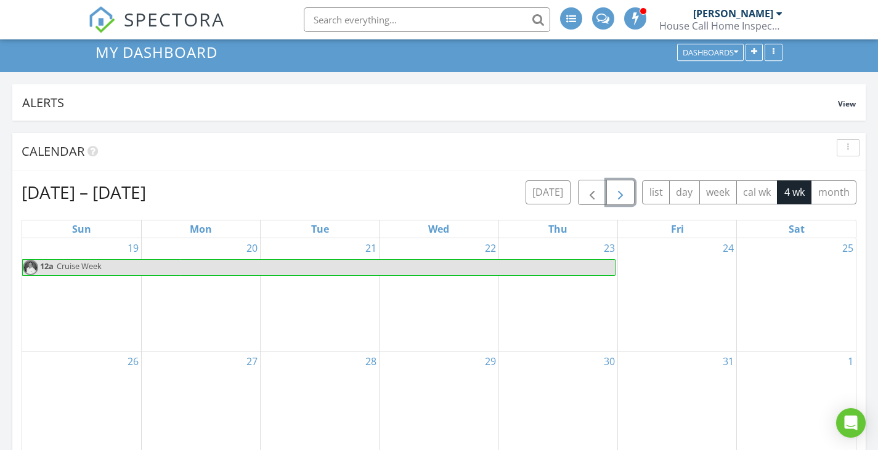
scroll to position [62, 0]
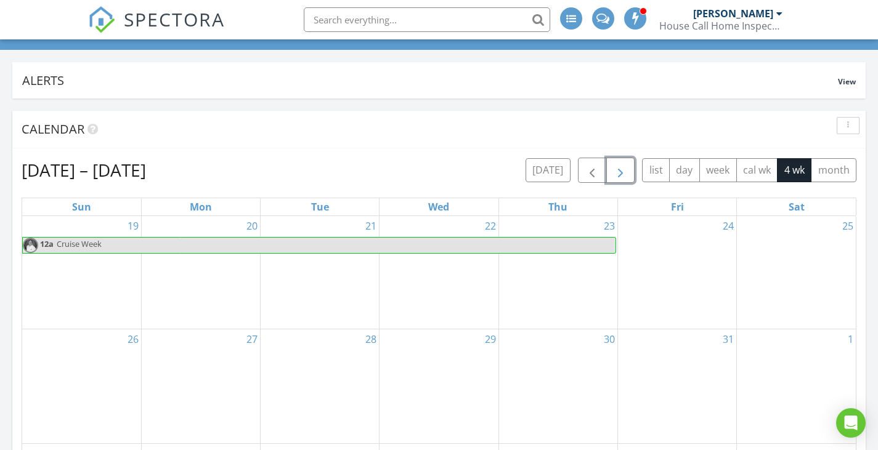
click at [352, 288] on div "21" at bounding box center [320, 272] width 118 height 113
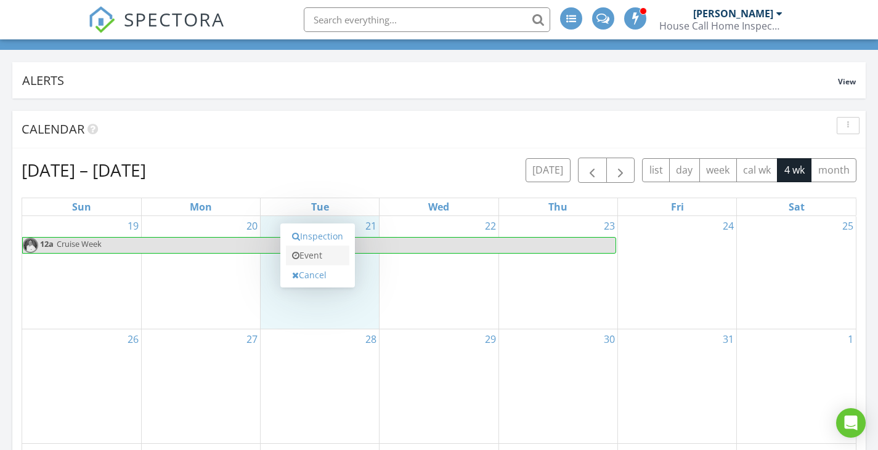
click at [339, 256] on link "Event" at bounding box center [317, 256] width 63 height 20
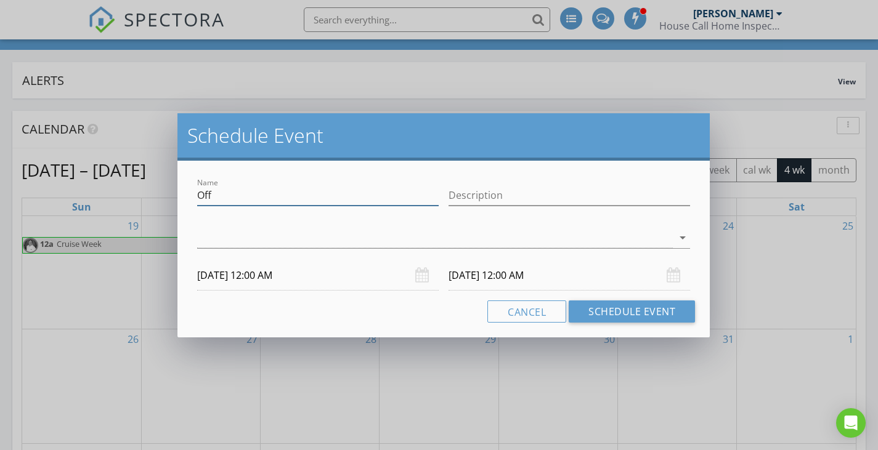
click at [289, 196] on input "Off" at bounding box center [318, 195] width 242 height 20
click at [465, 198] on input "Description" at bounding box center [570, 195] width 242 height 20
type input "Court"
click at [443, 246] on div at bounding box center [435, 238] width 476 height 20
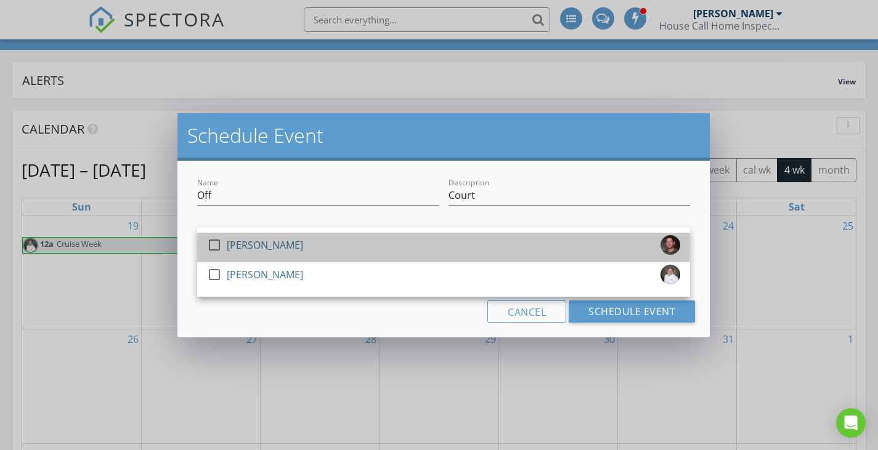
click at [443, 246] on div "check_box_outline_blank Cory Hebert" at bounding box center [443, 247] width 473 height 25
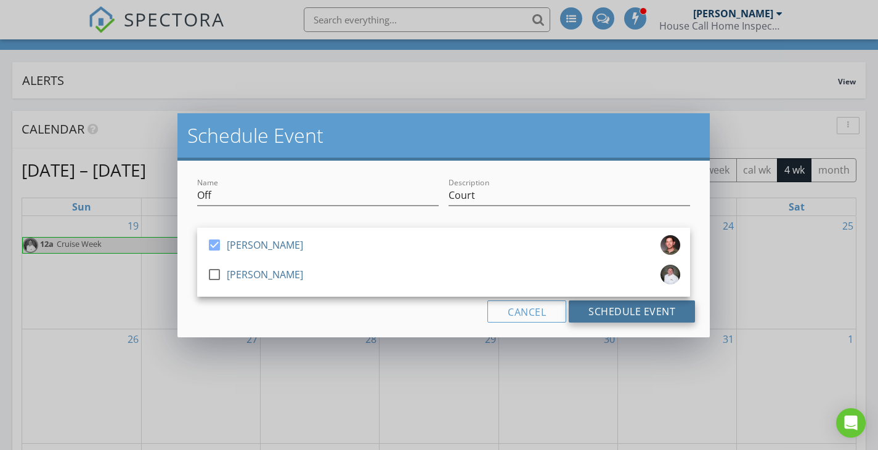
click at [616, 307] on button "Schedule Event" at bounding box center [632, 312] width 126 height 22
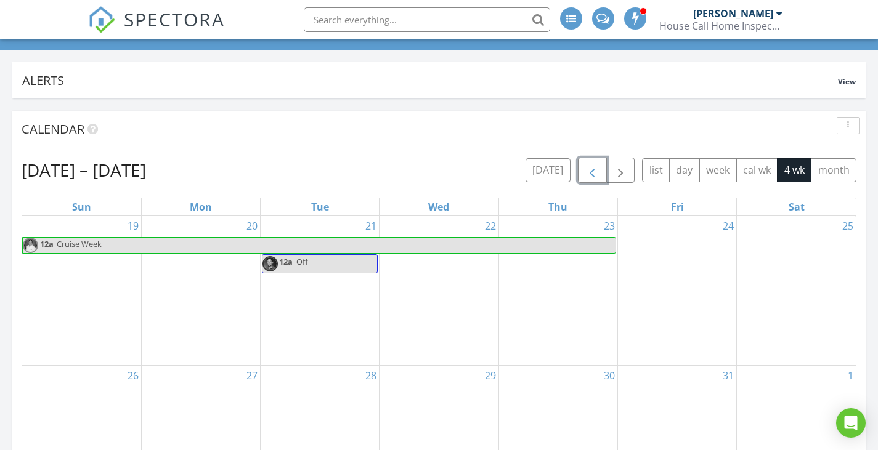
click at [594, 172] on span "button" at bounding box center [592, 170] width 15 height 15
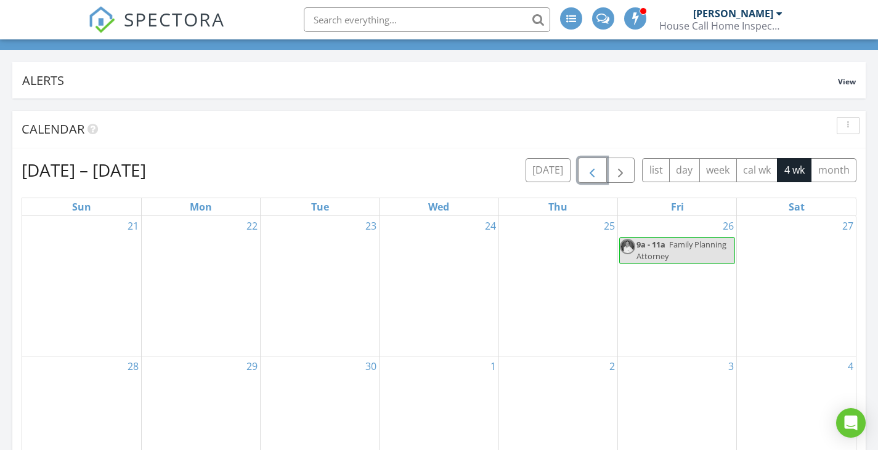
click at [594, 172] on span "button" at bounding box center [592, 170] width 15 height 15
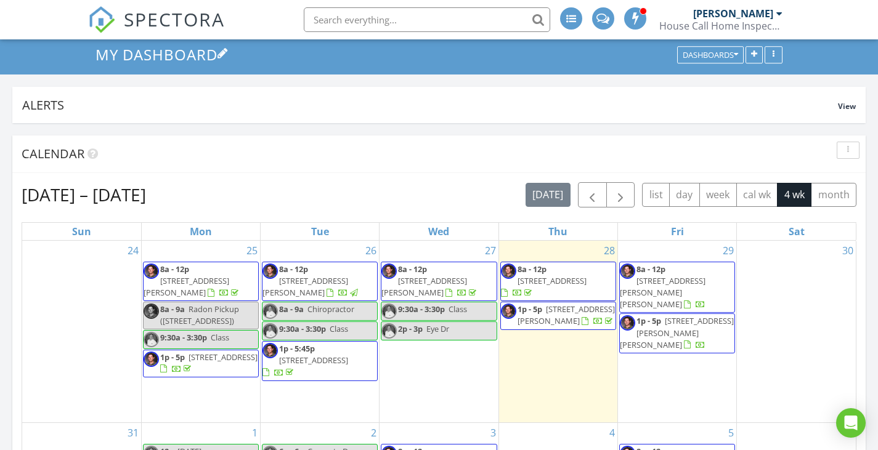
scroll to position [0, 0]
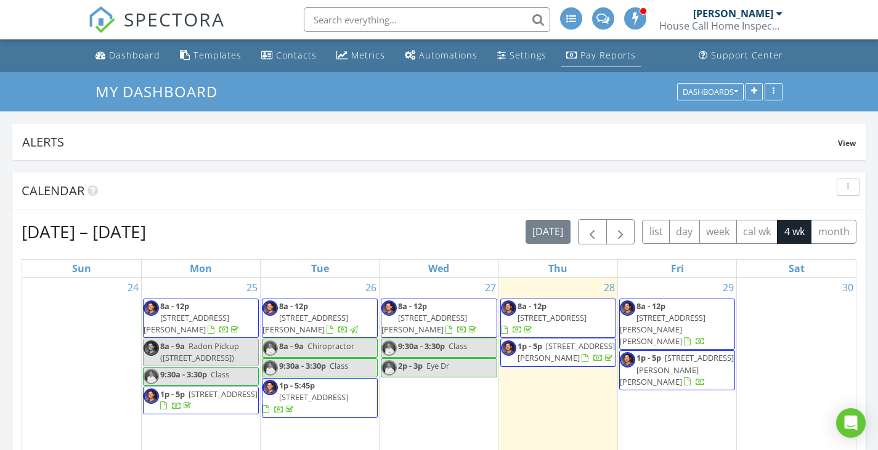
click at [608, 59] on div "Pay Reports" at bounding box center [607, 55] width 55 height 12
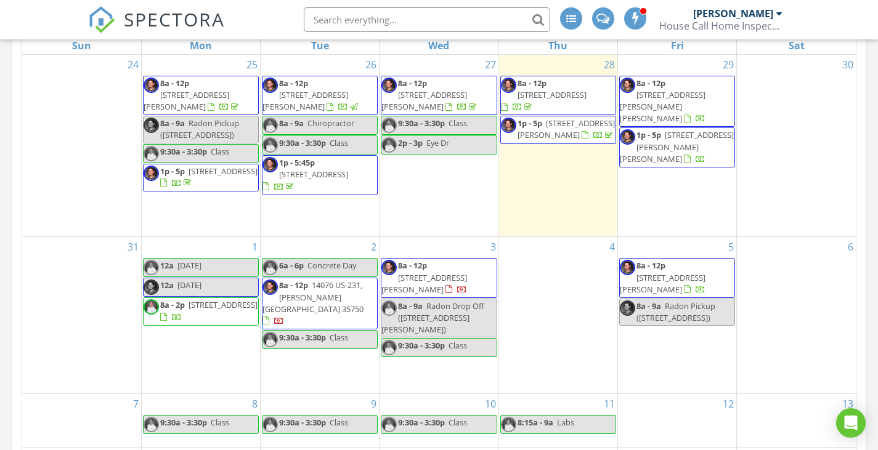
scroll to position [246, 0]
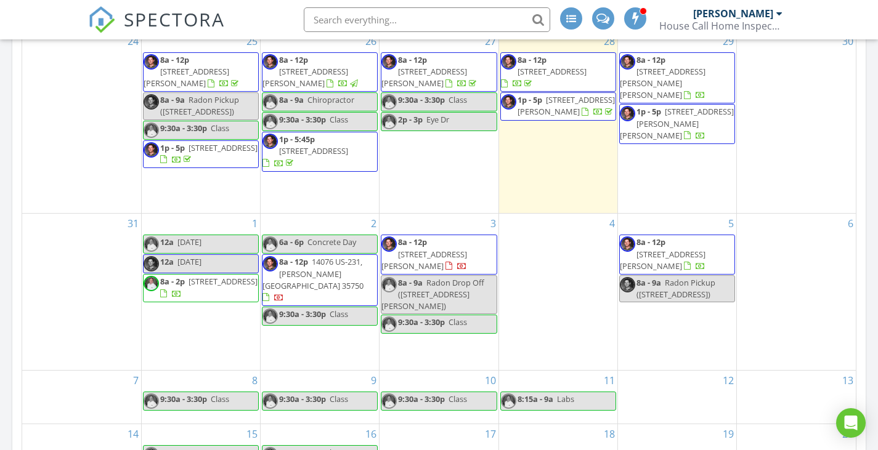
click at [303, 275] on span "14076 US-231, [PERSON_NAME][GEOGRAPHIC_DATA] 35750" at bounding box center [312, 273] width 101 height 35
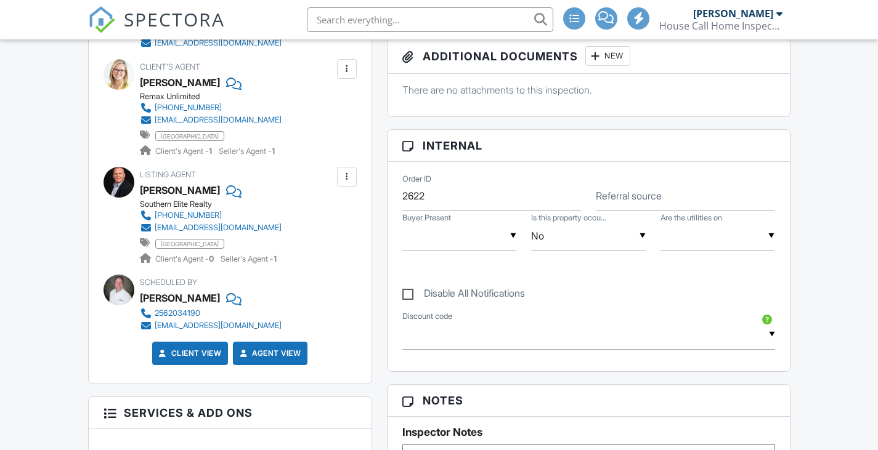
scroll to position [678, 0]
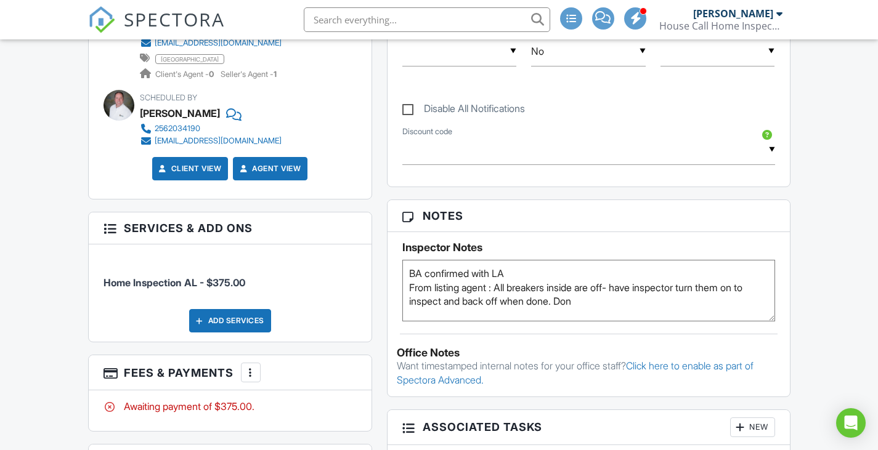
click at [94, 20] on img at bounding box center [101, 19] width 27 height 27
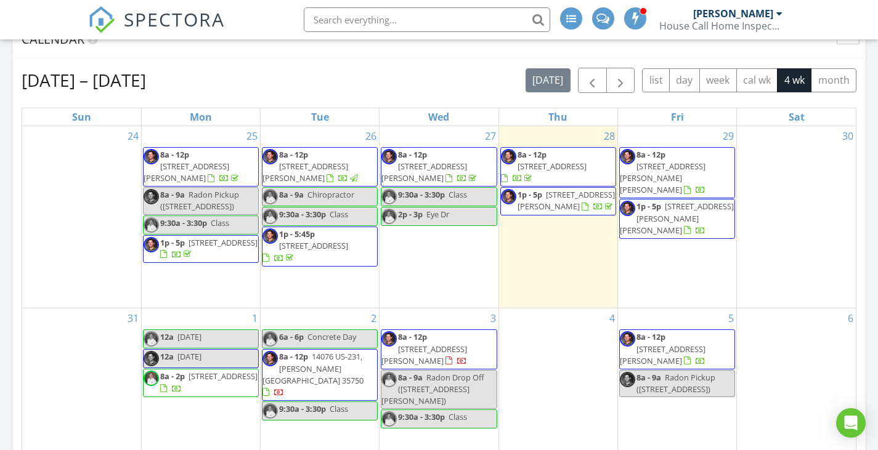
scroll to position [185, 0]
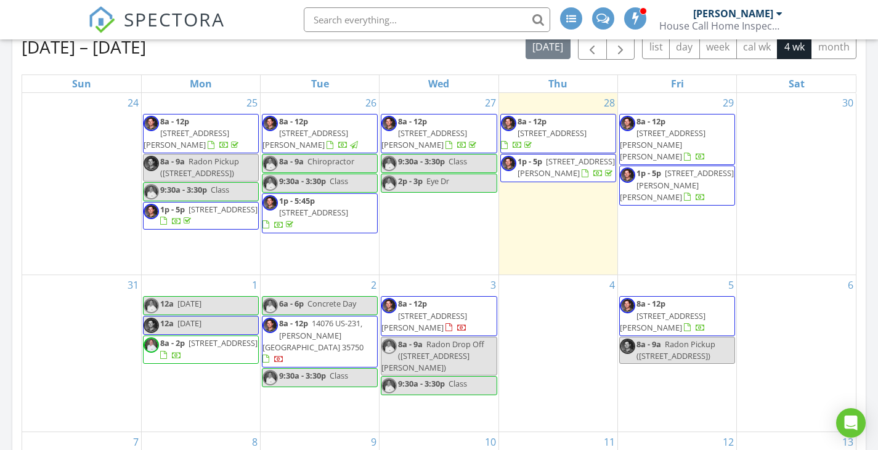
click at [447, 319] on span "[STREET_ADDRESS][PERSON_NAME]" at bounding box center [424, 322] width 86 height 23
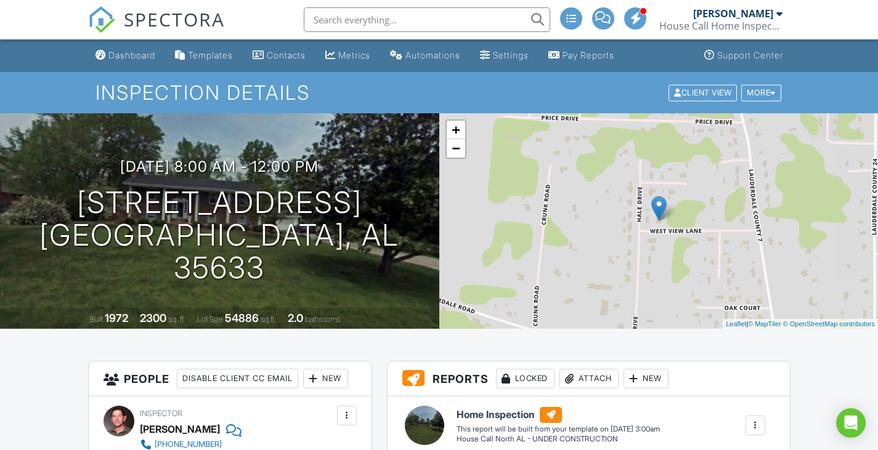
click at [98, 20] on img at bounding box center [101, 19] width 27 height 27
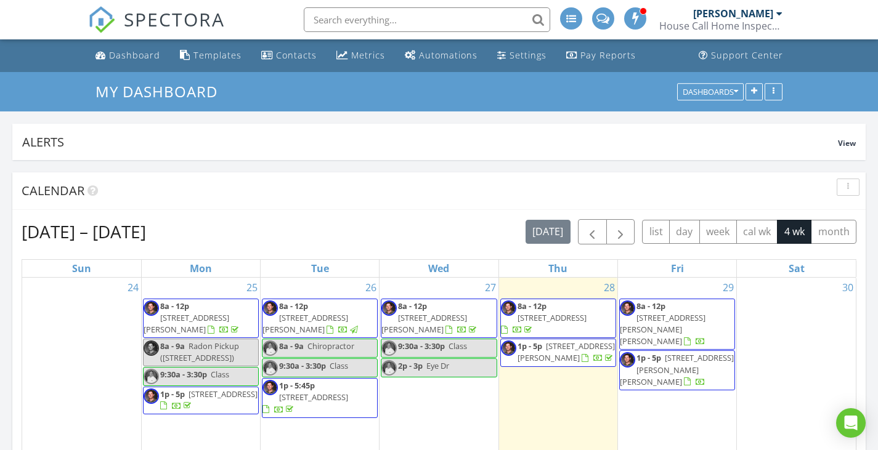
click at [351, 15] on input "text" at bounding box center [427, 19] width 246 height 25
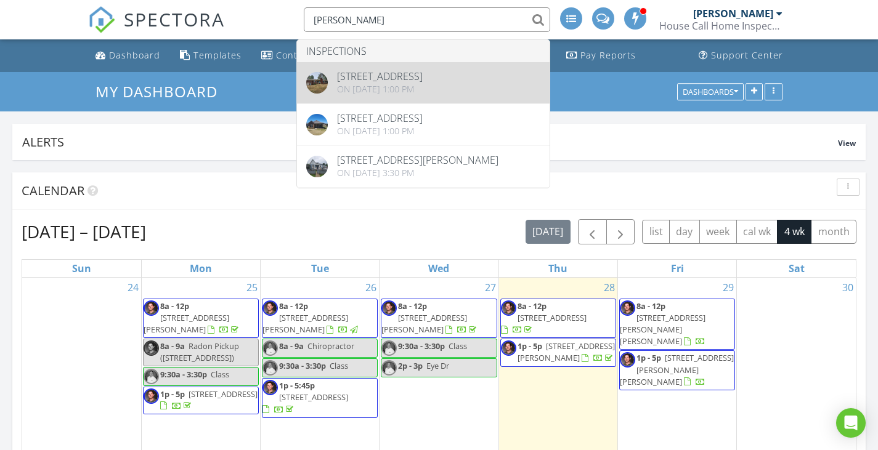
type input "jackson davis"
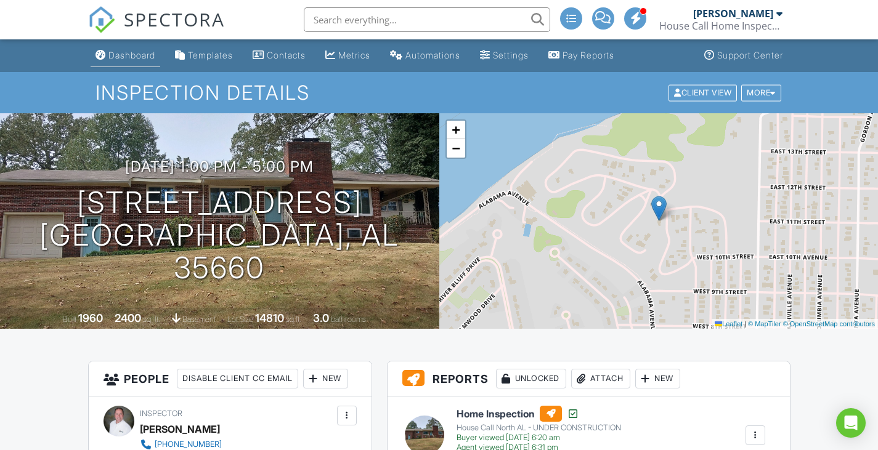
click at [120, 51] on div "Dashboard" at bounding box center [131, 55] width 47 height 10
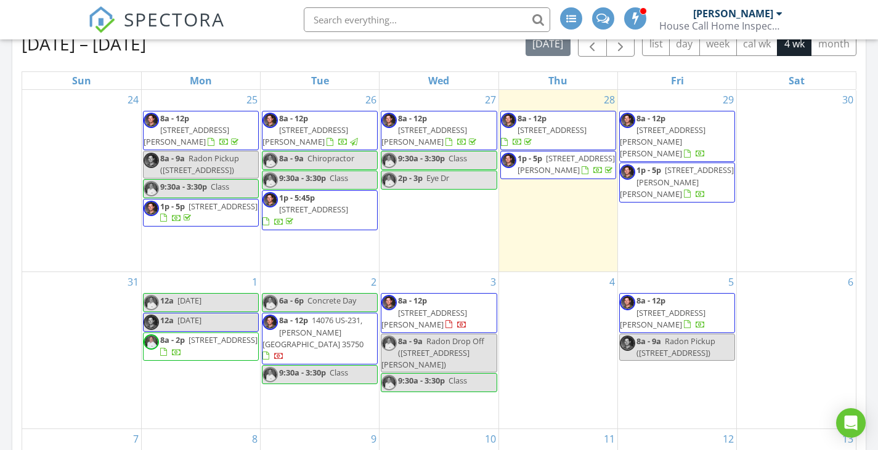
scroll to position [185, 0]
